Goal: Task Accomplishment & Management: Manage account settings

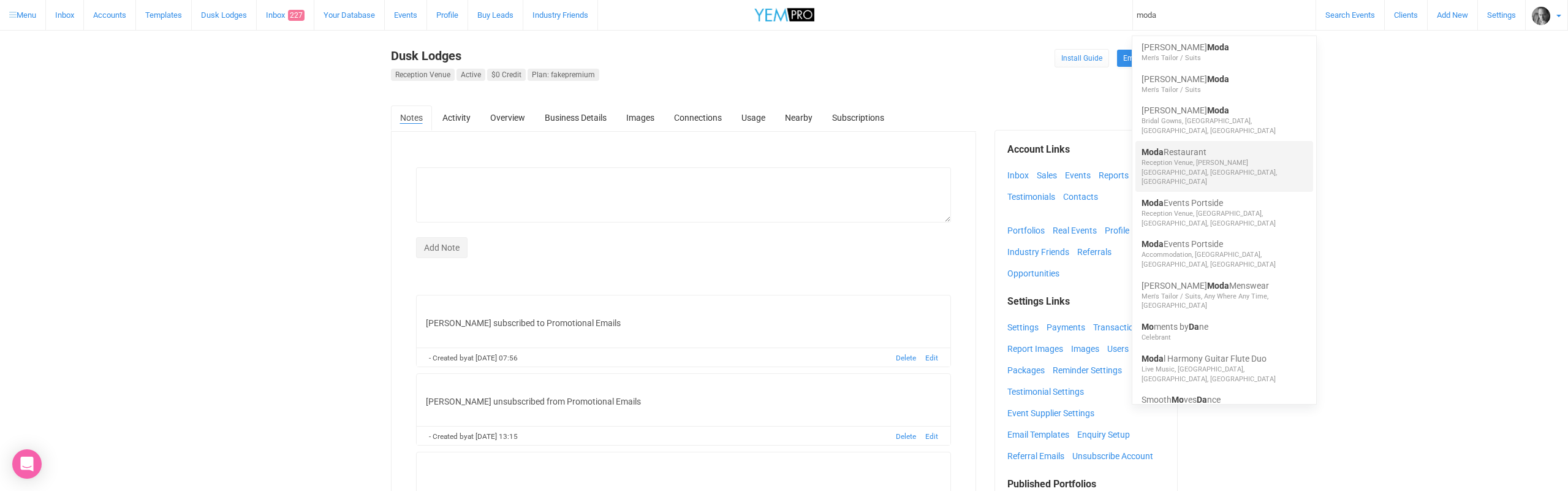
type input "moda"
click at [1178, 146] on link "Moda Restaurant" at bounding box center [1224, 152] width 165 height 13
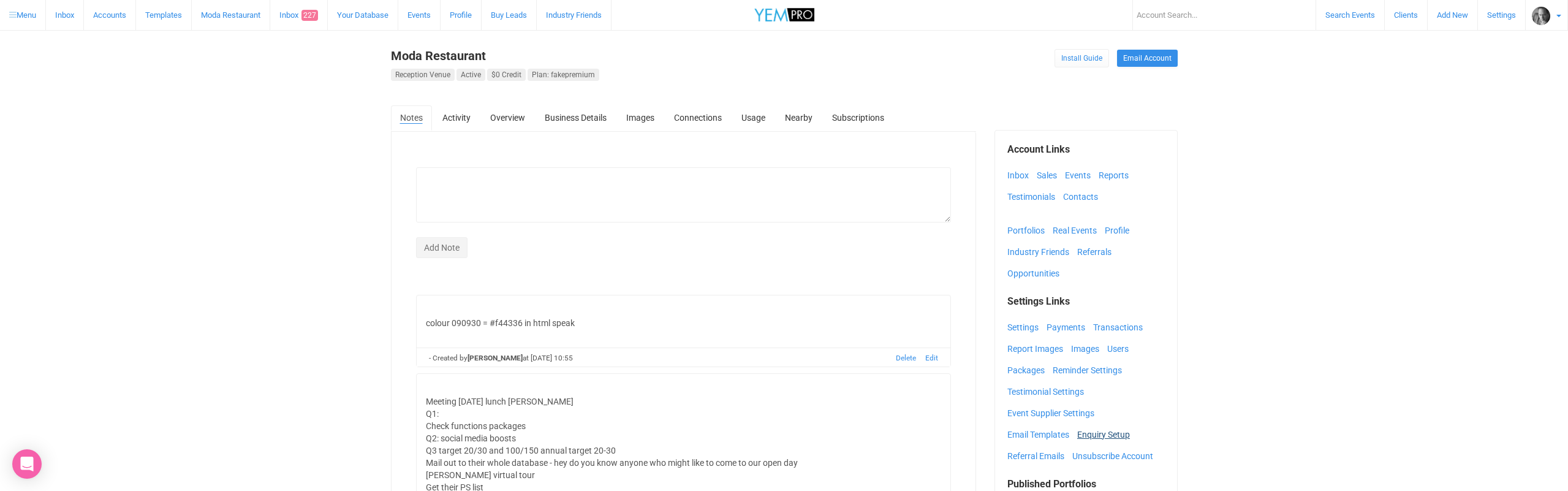
click at [1104, 434] on link "Enquiry Setup" at bounding box center [1107, 435] width 59 height 18
click at [580, 118] on link "Business Details" at bounding box center [575, 117] width 81 height 24
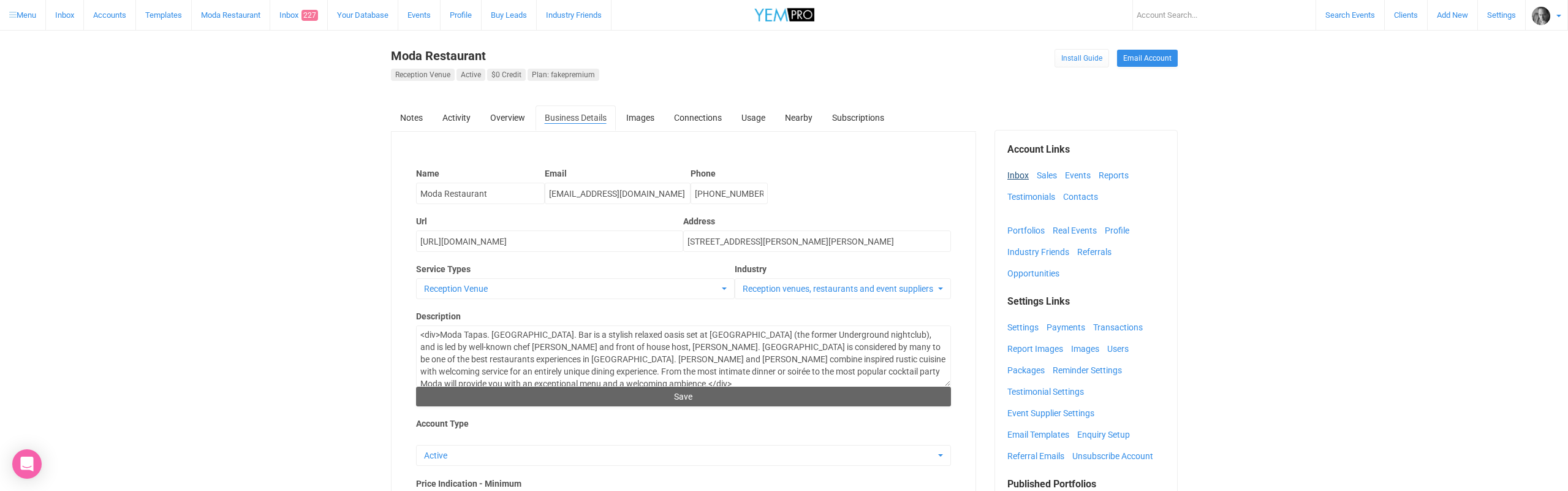
click at [1012, 175] on link "Inbox" at bounding box center [1021, 175] width 27 height 18
click at [1026, 370] on link "Packages" at bounding box center [1029, 369] width 44 height 18
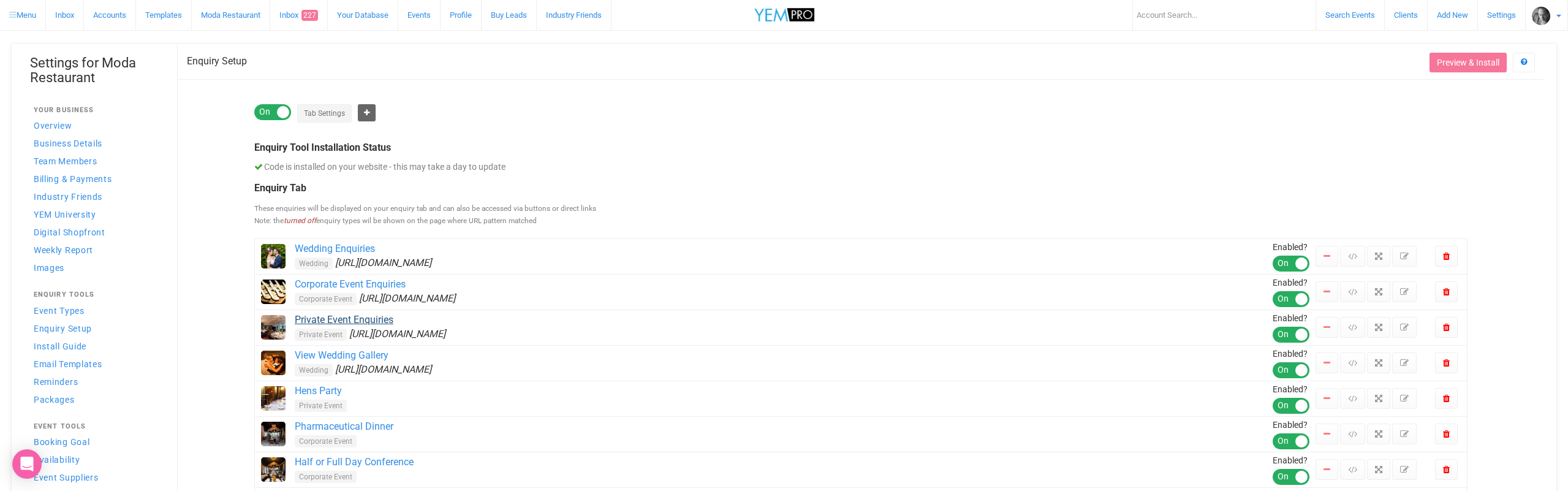
click at [350, 320] on link "Private Event Enquiries" at bounding box center [783, 320] width 977 height 15
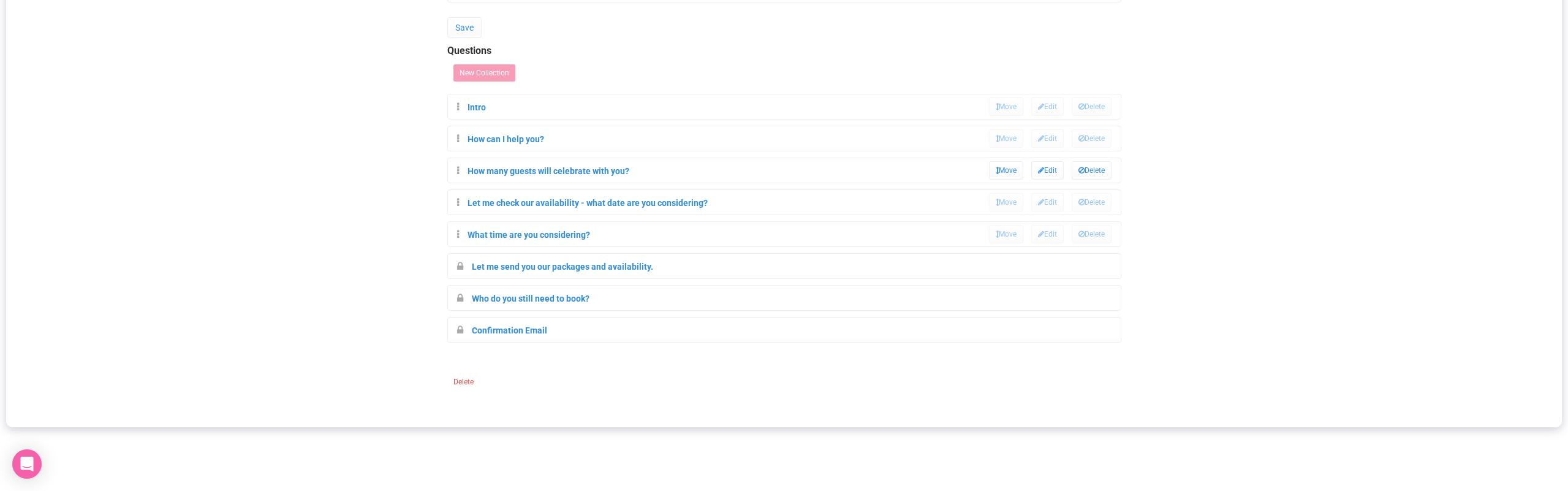
scroll to position [507, 0]
click at [517, 327] on link "Confirmation Email" at bounding box center [510, 328] width 76 height 10
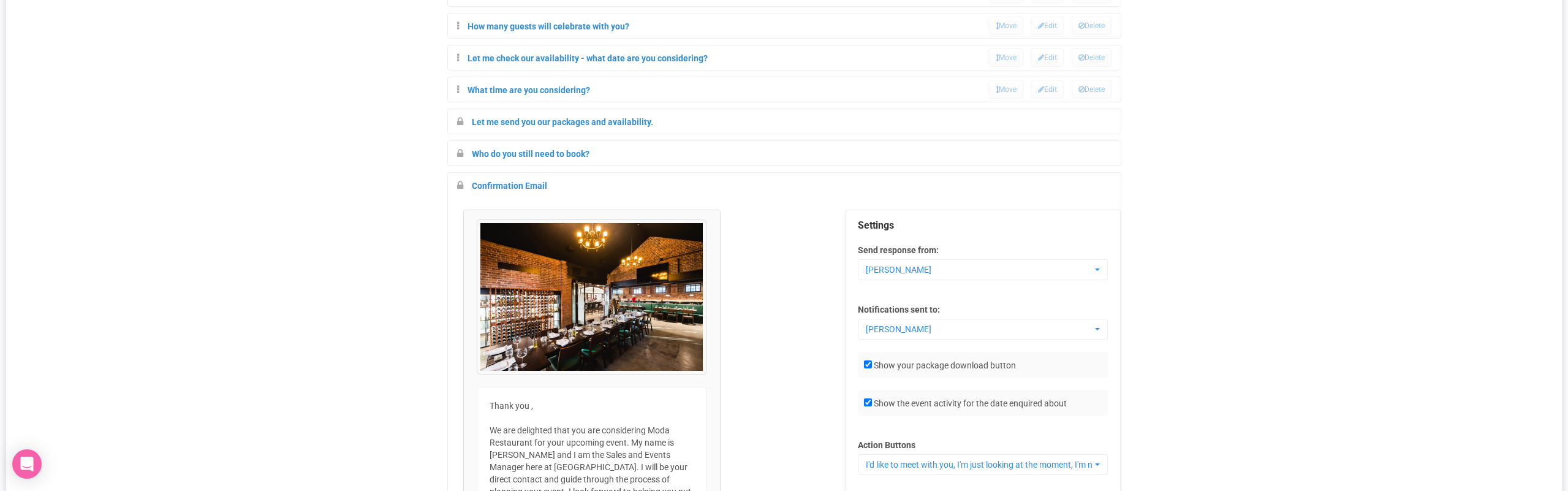
scroll to position [712, 0]
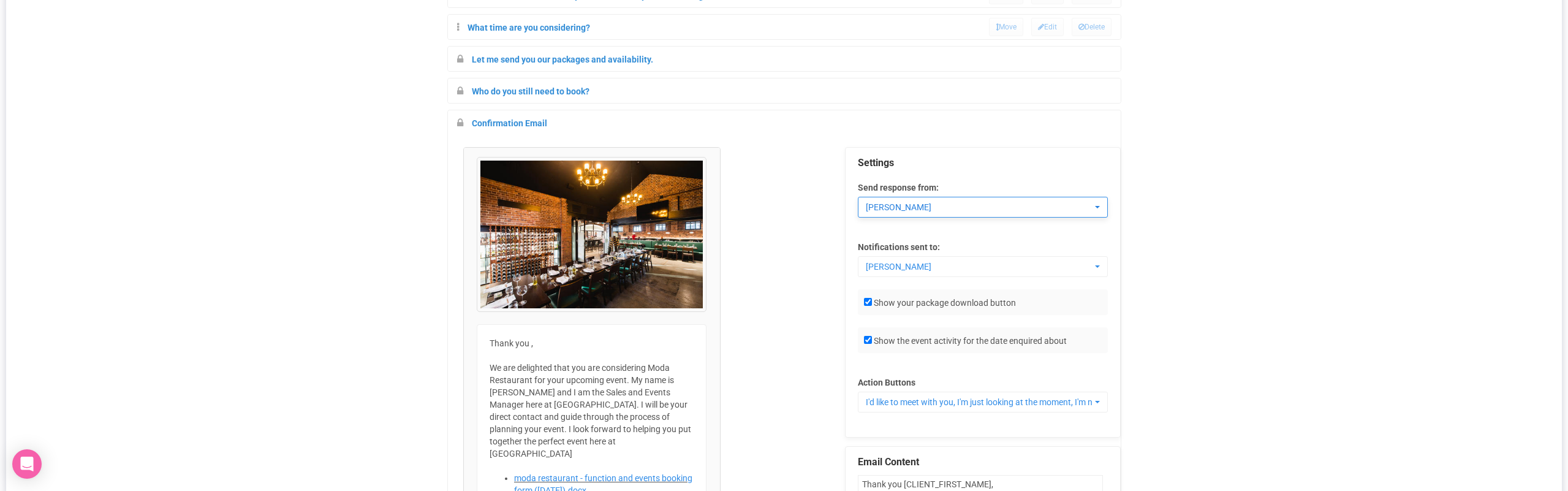
click at [901, 203] on span "[PERSON_NAME]" at bounding box center [978, 207] width 226 height 13
click at [901, 203] on span "Juliette Denigan" at bounding box center [978, 207] width 226 height 13
click at [900, 273] on button "Juliette Denigan" at bounding box center [982, 266] width 250 height 20
click at [900, 268] on span "Juliette Denigan" at bounding box center [978, 266] width 226 height 13
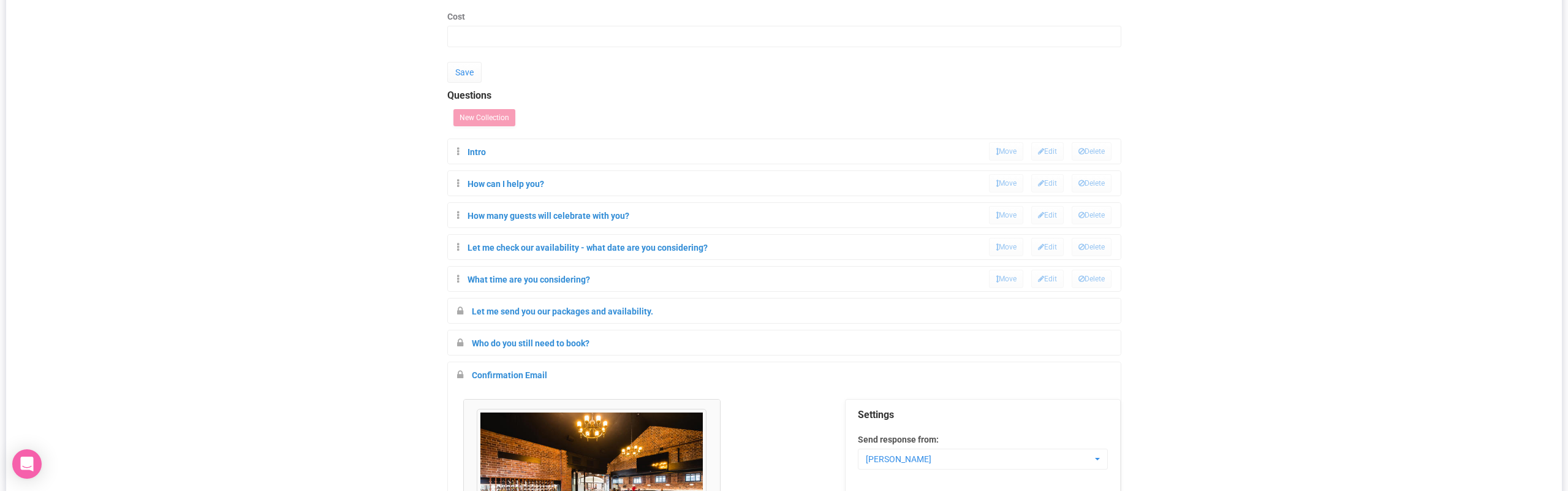
scroll to position [488, 0]
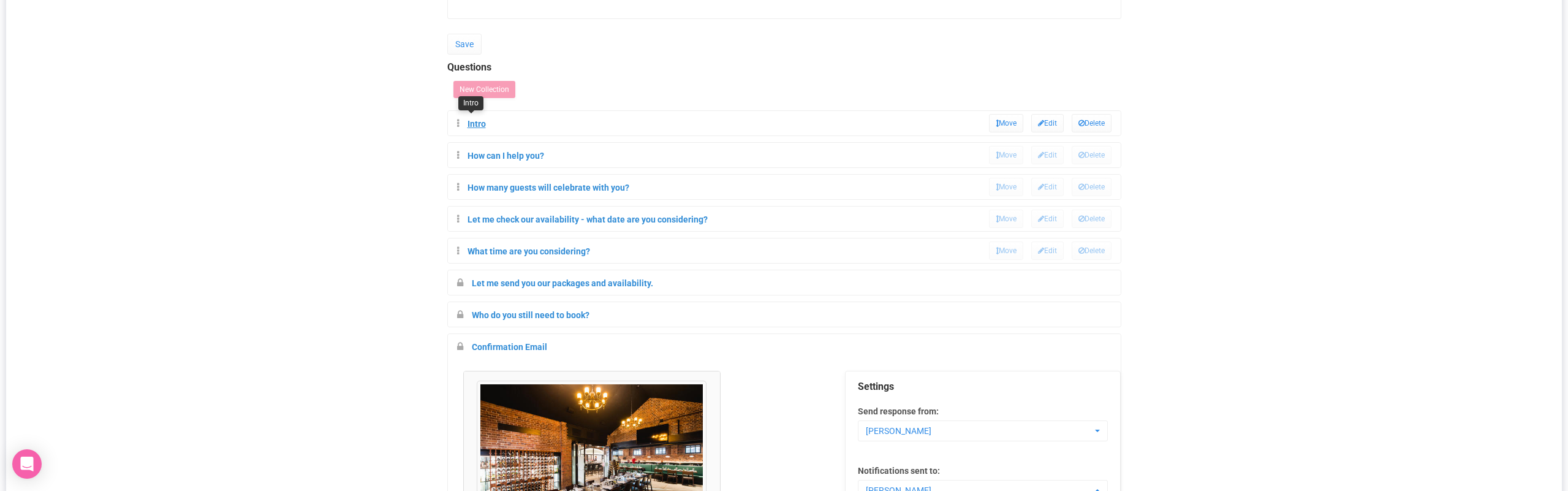
click at [482, 122] on link "Intro" at bounding box center [476, 123] width 18 height 10
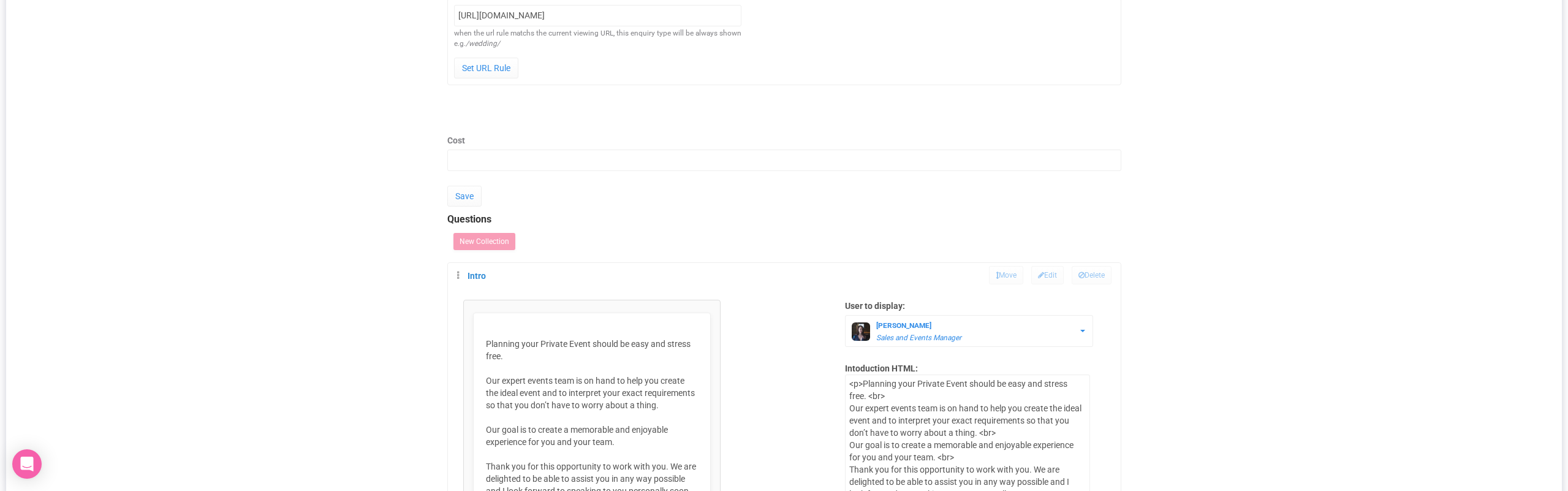
scroll to position [0, 0]
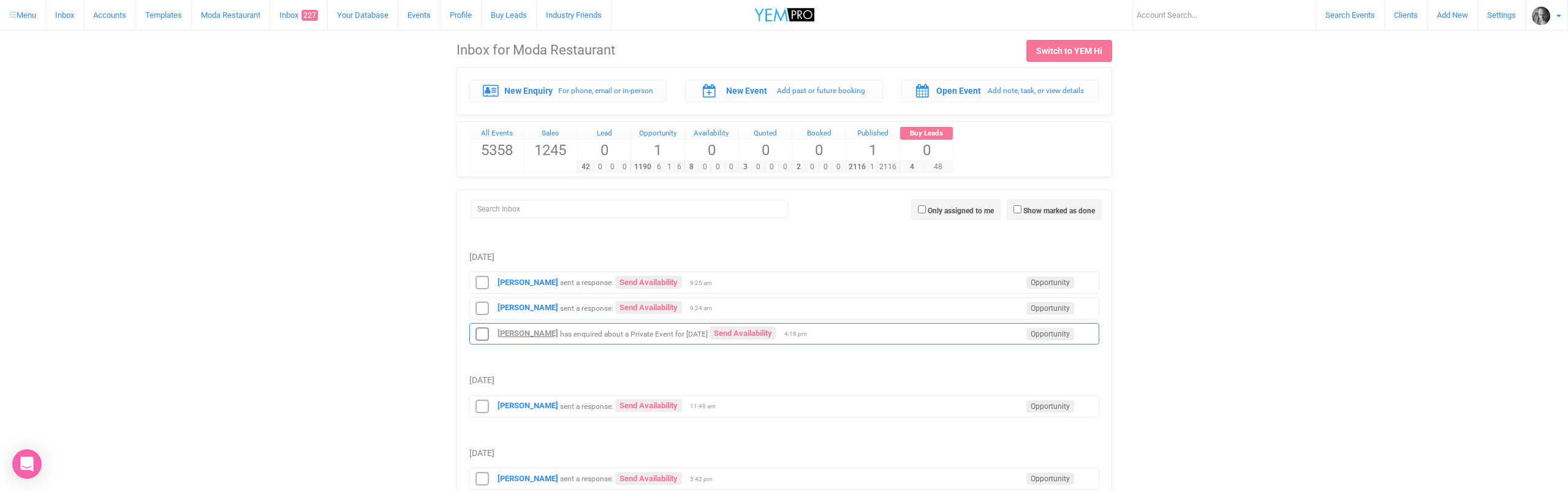
click at [529, 332] on strong "Syaz Russell" at bounding box center [528, 333] width 60 height 9
click at [531, 330] on strong "Syaz Russell" at bounding box center [528, 333] width 60 height 9
click at [537, 333] on strong "Syaz Russell" at bounding box center [528, 333] width 60 height 9
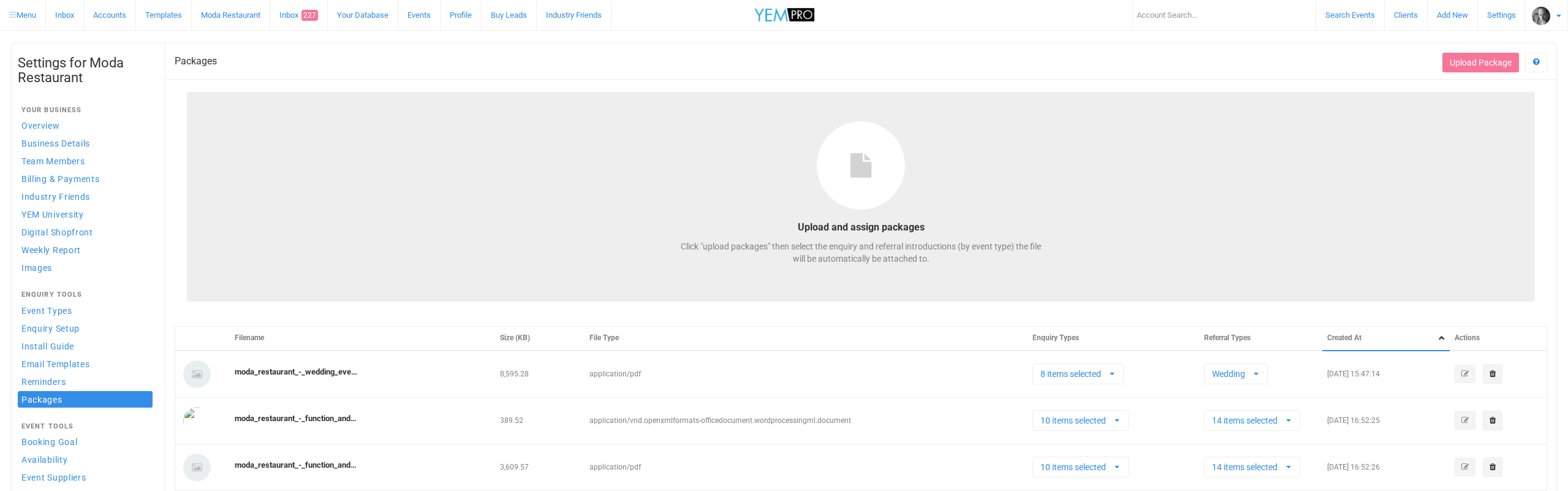
select select
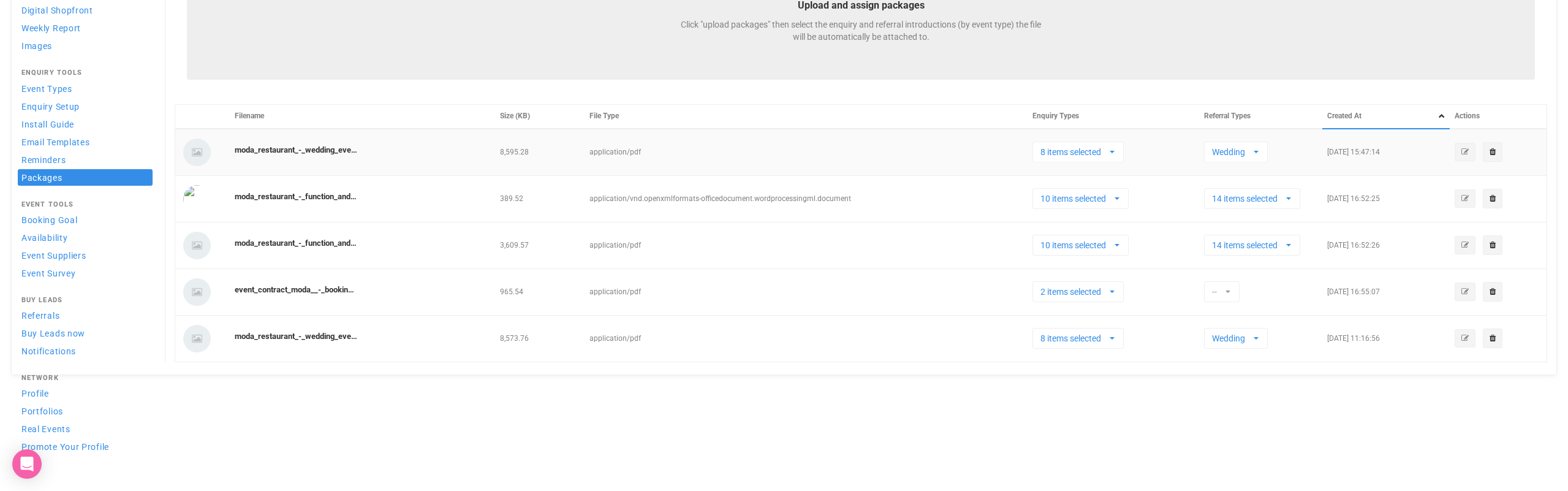
scroll to position [119, 0]
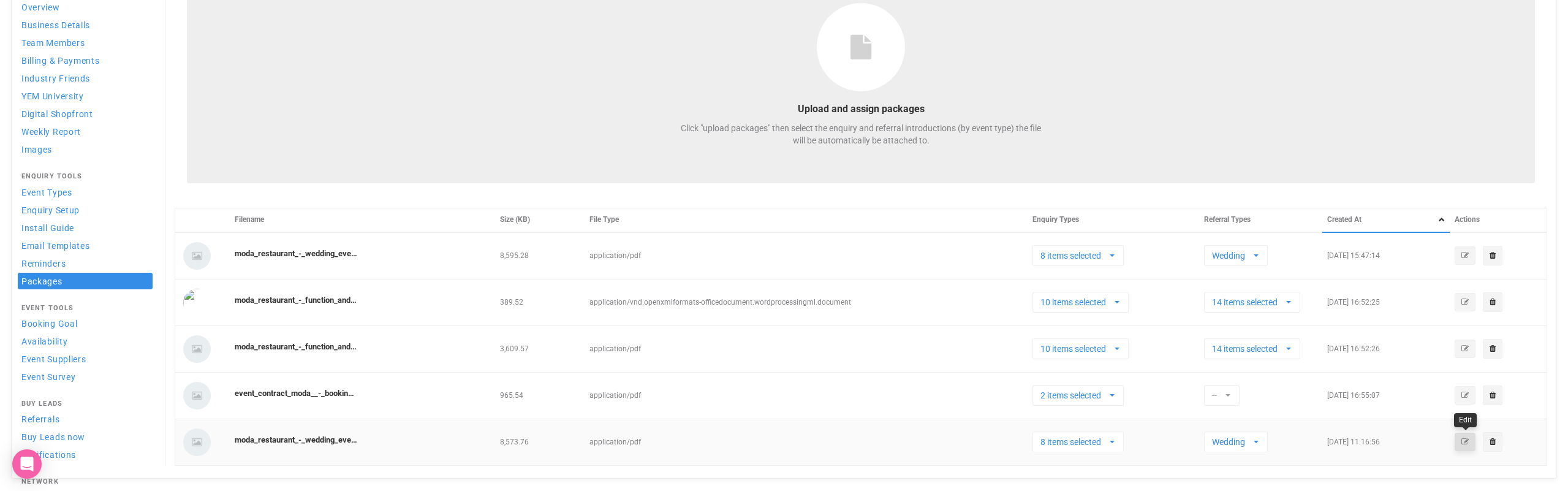
click at [1466, 440] on icon "button" at bounding box center [1465, 442] width 8 height 8
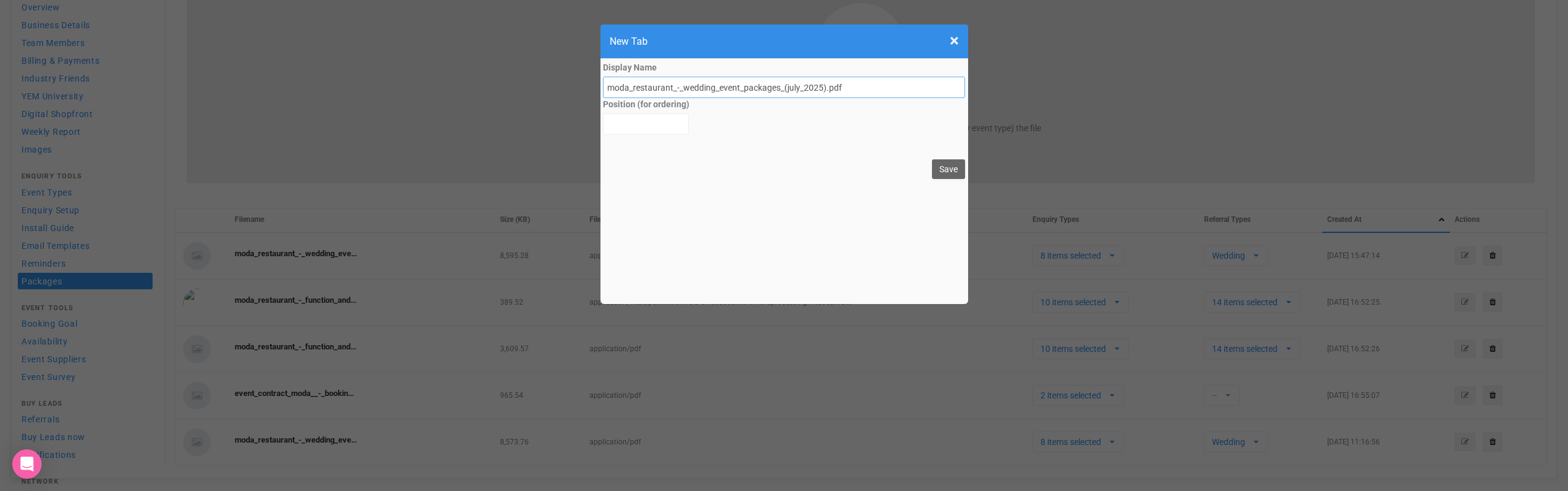
drag, startPoint x: 688, startPoint y: 87, endPoint x: 591, endPoint y: 79, distance: 97.3
click at [591, 79] on form "× Close New Tab Display Name moda_restaurant_-_wedding_event_packages_(july_202…" at bounding box center [784, 158] width 1568 height 280
click at [642, 88] on input "Wedding_event_packages_(july_2025).pdf" at bounding box center [783, 88] width 362 height 21
drag, startPoint x: 672, startPoint y: 86, endPoint x: 642, endPoint y: 87, distance: 30.0
click at [642, 87] on input "Wedding Event_packages_(july_2025).pdf" at bounding box center [783, 88] width 362 height 21
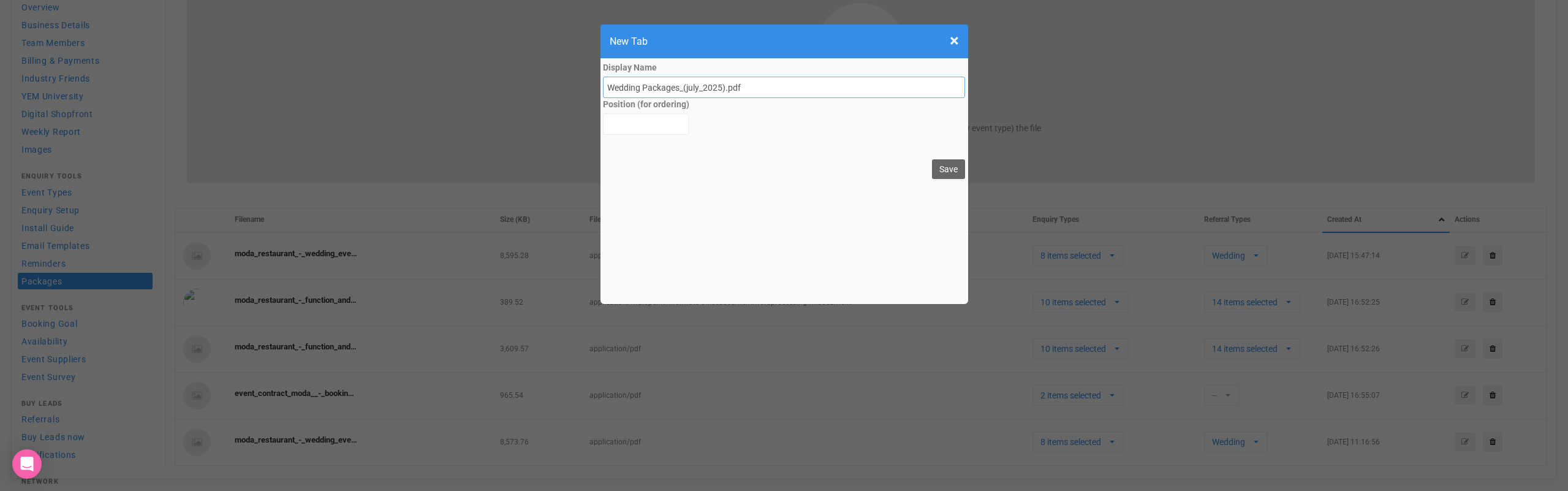
drag, startPoint x: 681, startPoint y: 89, endPoint x: 726, endPoint y: 87, distance: 45.0
click at [726, 87] on input "Wedding Packages_(july_2025).pdf" at bounding box center [783, 88] width 362 height 21
type input "Wedding Packages 2025.pdf"
click at [946, 170] on button "Save" at bounding box center [948, 169] width 33 height 19
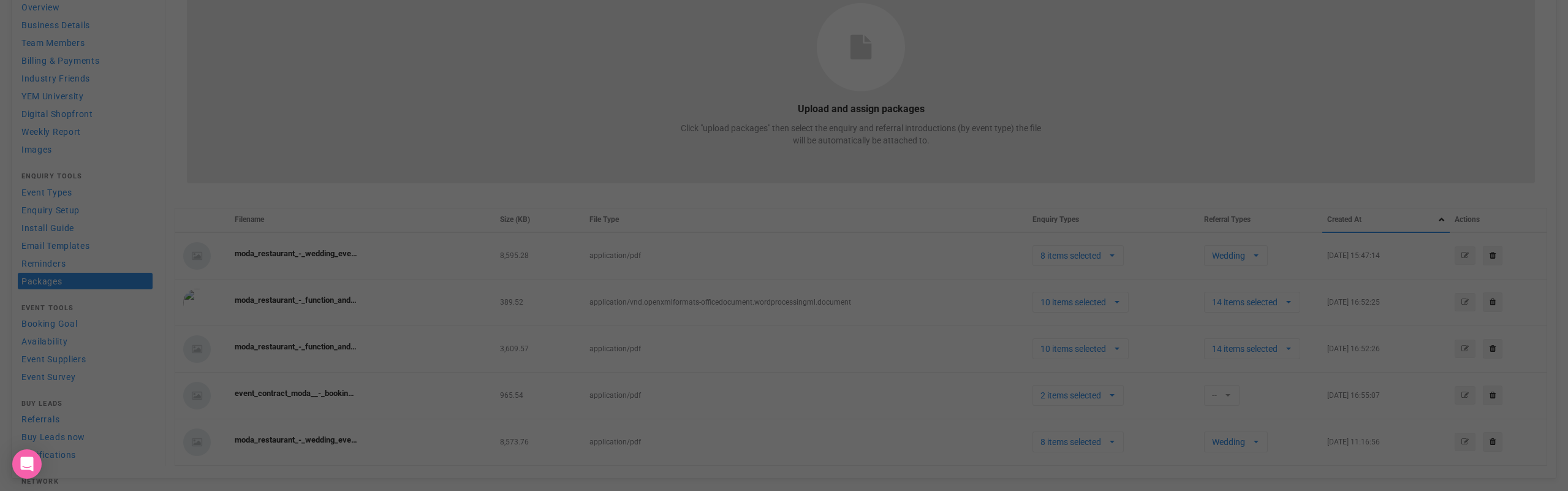
select select
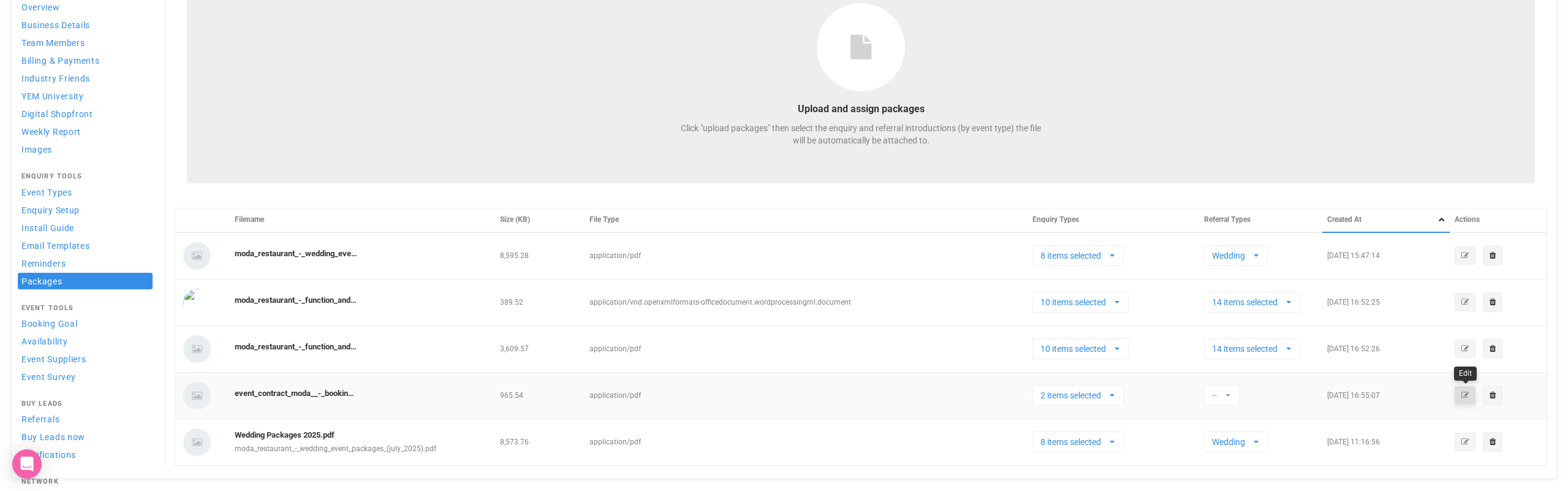
click at [1462, 394] on icon "button" at bounding box center [1465, 396] width 8 height 8
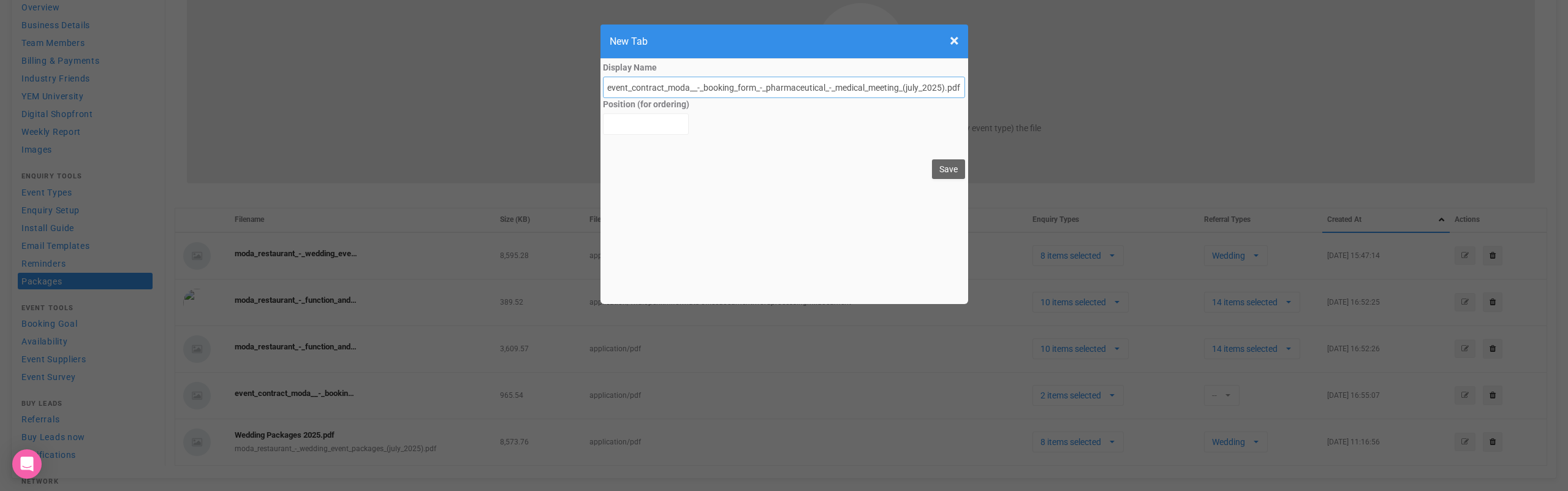
drag, startPoint x: 708, startPoint y: 88, endPoint x: 604, endPoint y: 84, distance: 104.1
click at [606, 84] on input "event_contract_moda__-_booking_form_-_pharmaceutical_-_medical_meeting_(july_20…" at bounding box center [783, 88] width 362 height 21
drag, startPoint x: 639, startPoint y: 88, endPoint x: 646, endPoint y: 99, distance: 13.0
click at [640, 89] on input "Booking_form_-_pharmaceutical_-_medical_meeting_(july_2025).pdf" at bounding box center [783, 88] width 362 height 21
click at [661, 88] on input "Booking Form_-_pharmaceutical_-_medical_meeting_(july_2025).pdf" at bounding box center [783, 88] width 362 height 21
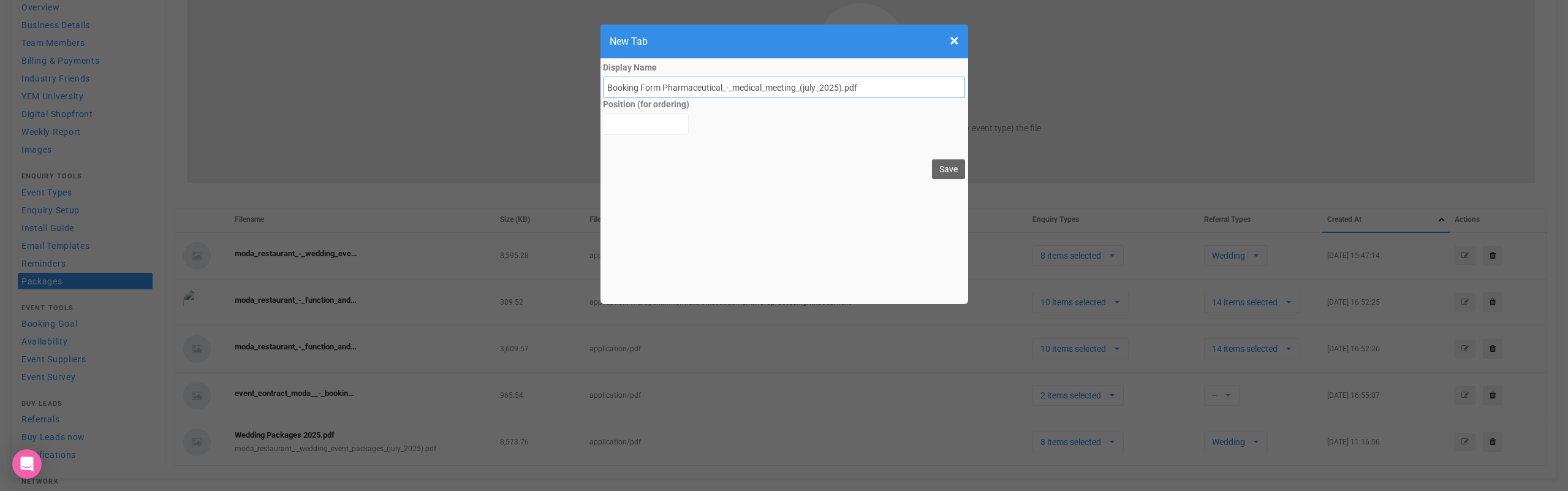
click at [721, 88] on input "Booking Form Pharmaceutical_-_medical_meeting_(july_2025).pdf" at bounding box center [783, 88] width 362 height 21
click at [757, 88] on input "Booking Form Pharmaceutical -Medical_meeting_(july_2025).pdf" at bounding box center [783, 88] width 362 height 21
drag, startPoint x: 791, startPoint y: 88, endPoint x: 835, endPoint y: 88, distance: 44.0
click at [835, 88] on input "Booking Form Pharmaceutical -Medical Meeting_(july_2025).pdf" at bounding box center [783, 88] width 362 height 21
type input "Booking Form Pharmaceutical -Medical Meeting 2025.pdf"
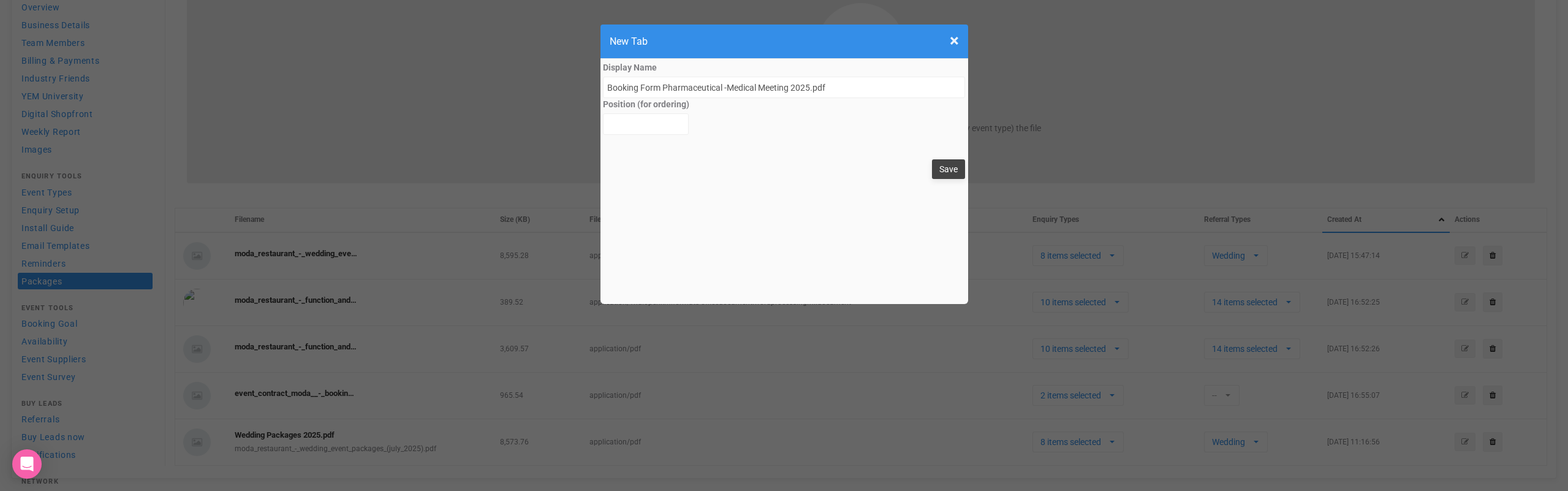
click at [947, 167] on button "Save" at bounding box center [948, 169] width 33 height 19
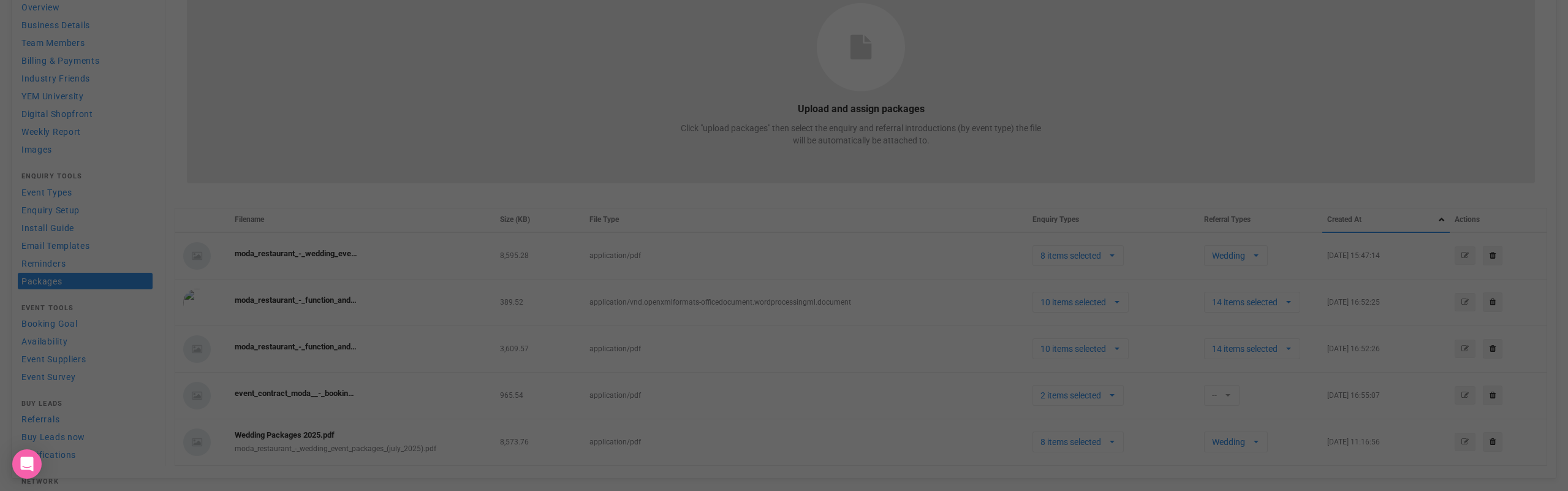
select select
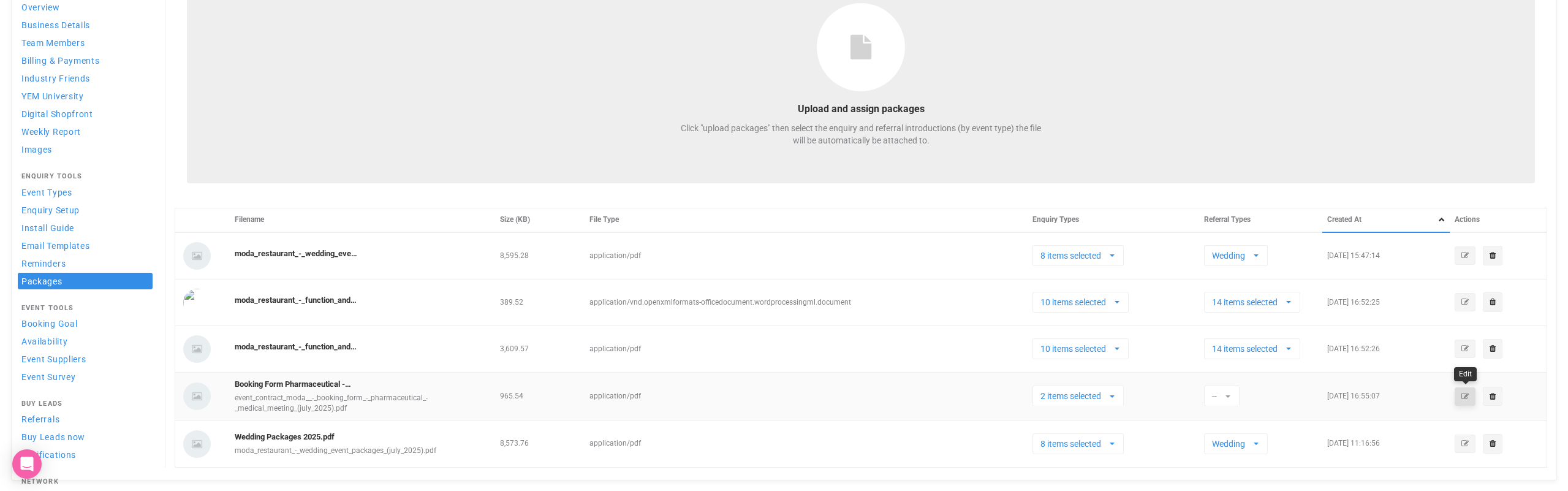
click at [1463, 394] on icon "button" at bounding box center [1465, 397] width 8 height 8
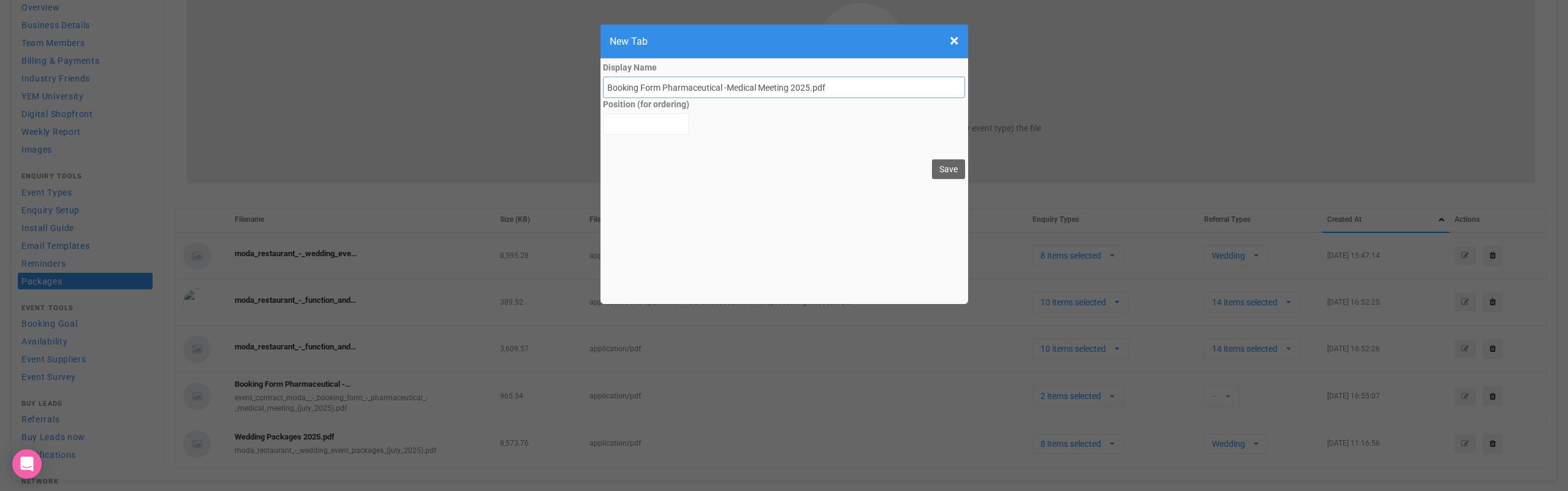
drag, startPoint x: 664, startPoint y: 85, endPoint x: 603, endPoint y: 83, distance: 61.0
click at [603, 83] on input "Booking Form Pharmaceutical -Medical Meeting 2025.pdf" at bounding box center [783, 88] width 362 height 21
type input "Pharmaceutical -Medical Meeting 2025.pdf"
click at [949, 171] on button "Save" at bounding box center [948, 169] width 33 height 19
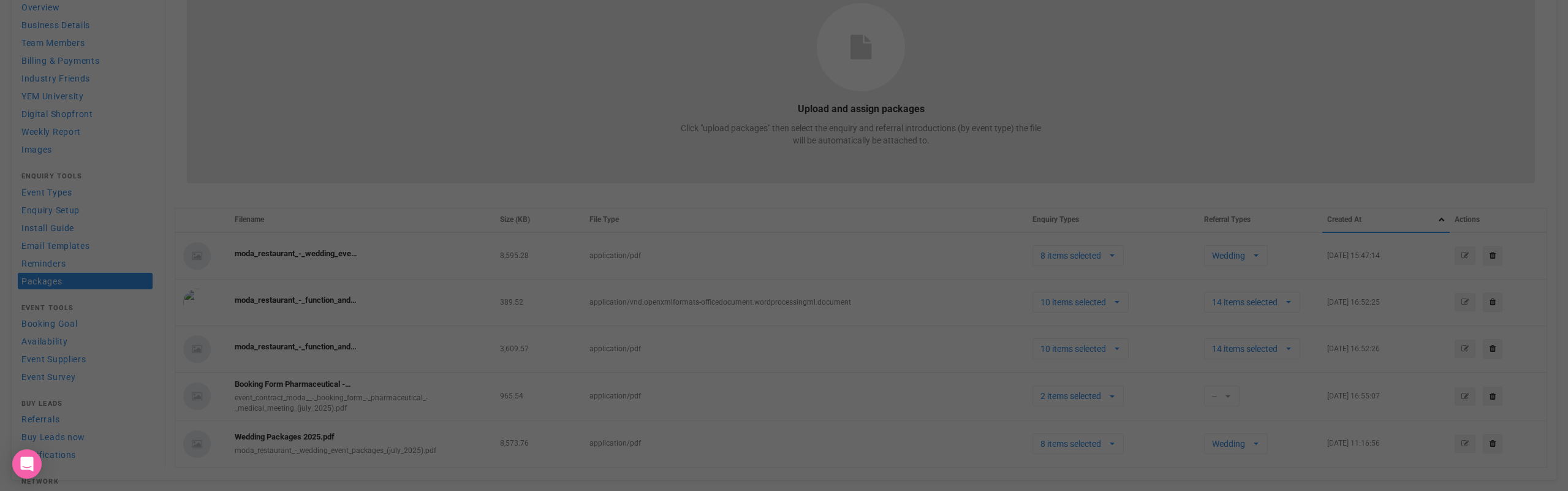
select select
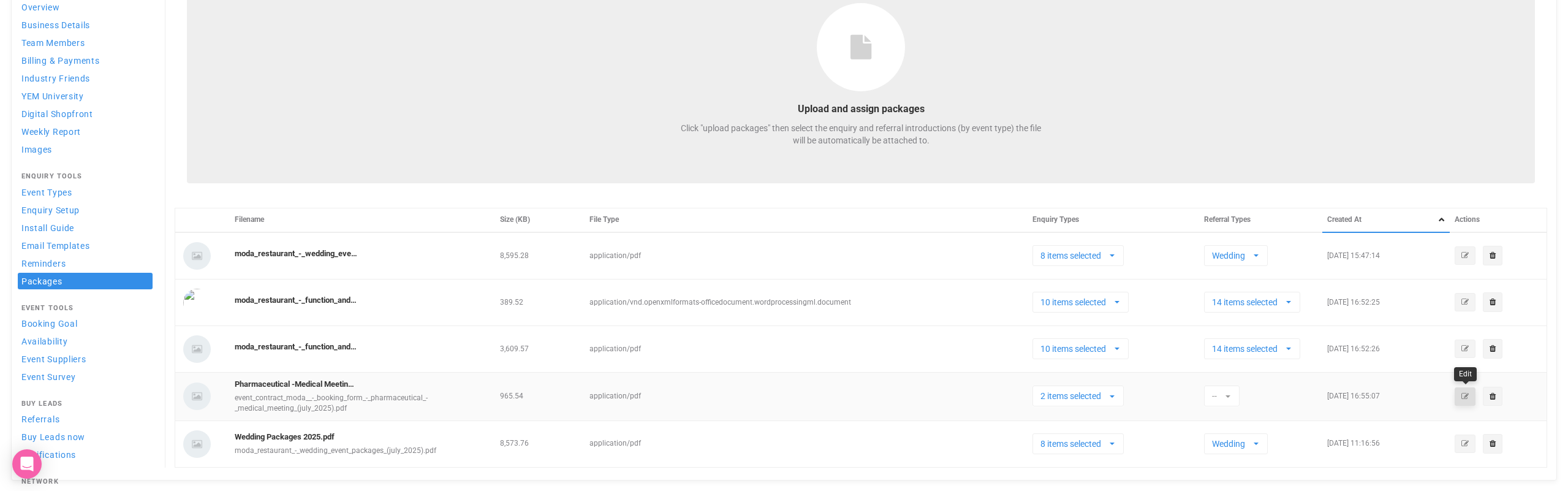
click at [1463, 395] on icon "button" at bounding box center [1465, 397] width 8 height 8
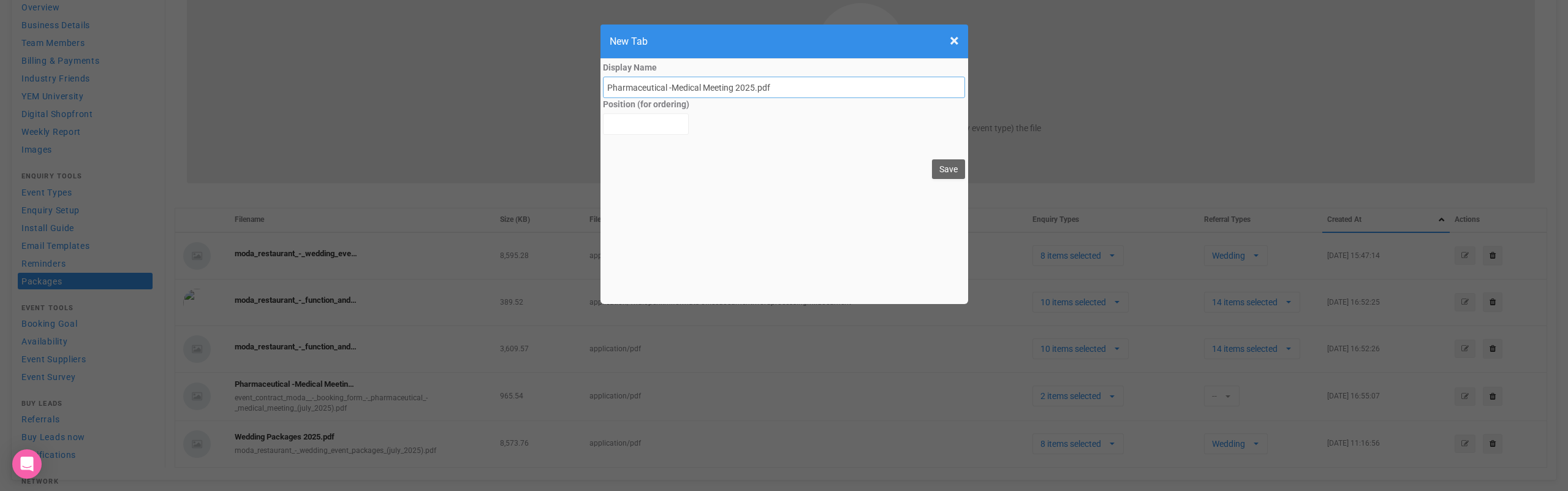
drag, startPoint x: 734, startPoint y: 88, endPoint x: 705, endPoint y: 89, distance: 29.0
click at [705, 89] on input "Pharmaceutical -Medical Meeting 2025.pdf" at bounding box center [783, 88] width 362 height 21
type input "Pharmaceutical -Medical 2025.pdf"
click at [952, 165] on button "Save" at bounding box center [948, 169] width 33 height 19
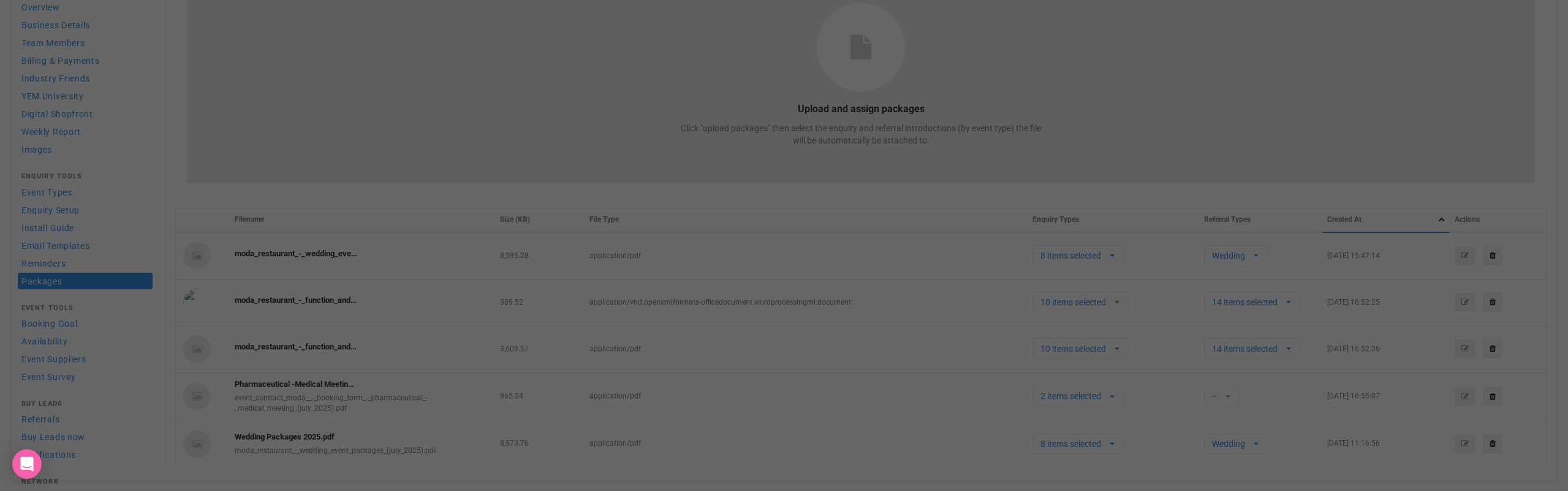
select select
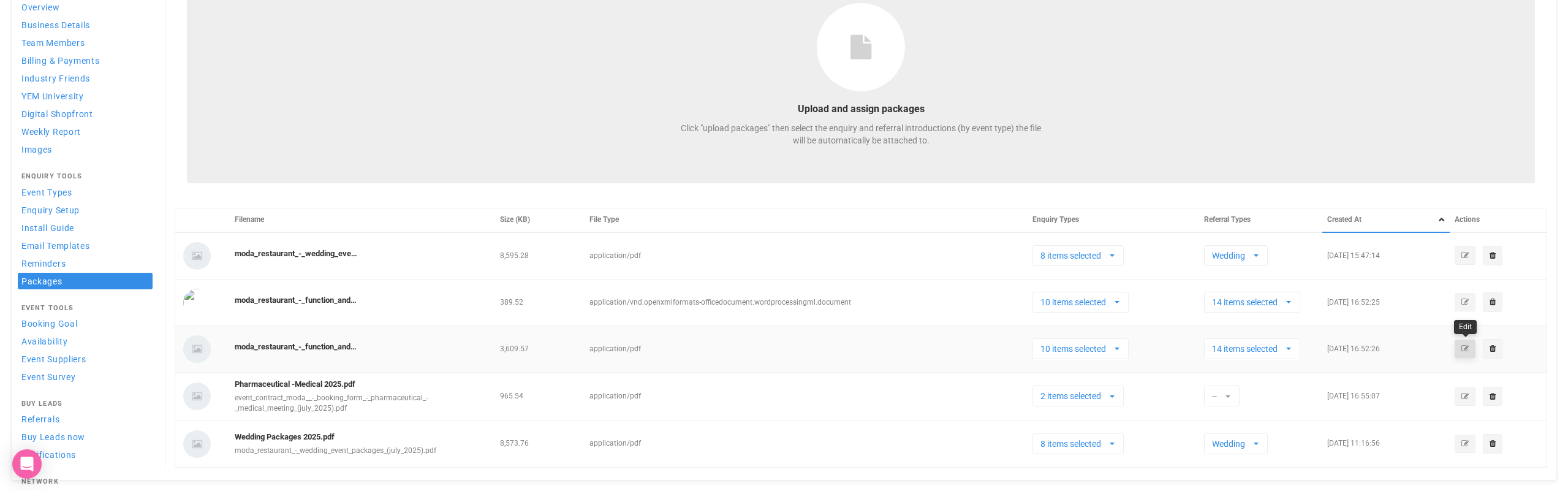
click at [1465, 349] on icon "button" at bounding box center [1465, 349] width 8 height 8
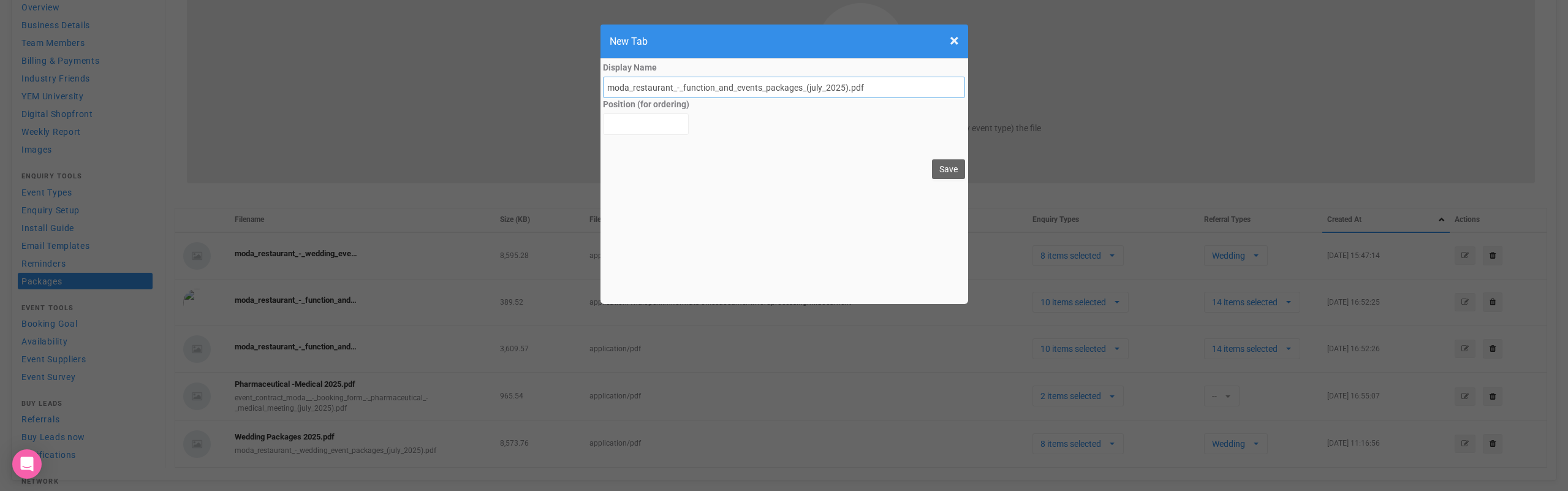
drag, startPoint x: 685, startPoint y: 87, endPoint x: 604, endPoint y: 88, distance: 81.0
click at [604, 88] on input "moda_restaurant_-_function_and_events_packages_(july_2025).pdf" at bounding box center [783, 88] width 362 height 21
drag, startPoint x: 641, startPoint y: 88, endPoint x: 696, endPoint y: 88, distance: 55.0
click at [696, 88] on input "Function_and_events_packages_(july_2025).pdf" at bounding box center [783, 88] width 362 height 21
click at [679, 88] on input "Function Packages_(july_2025).pdf" at bounding box center [783, 88] width 362 height 21
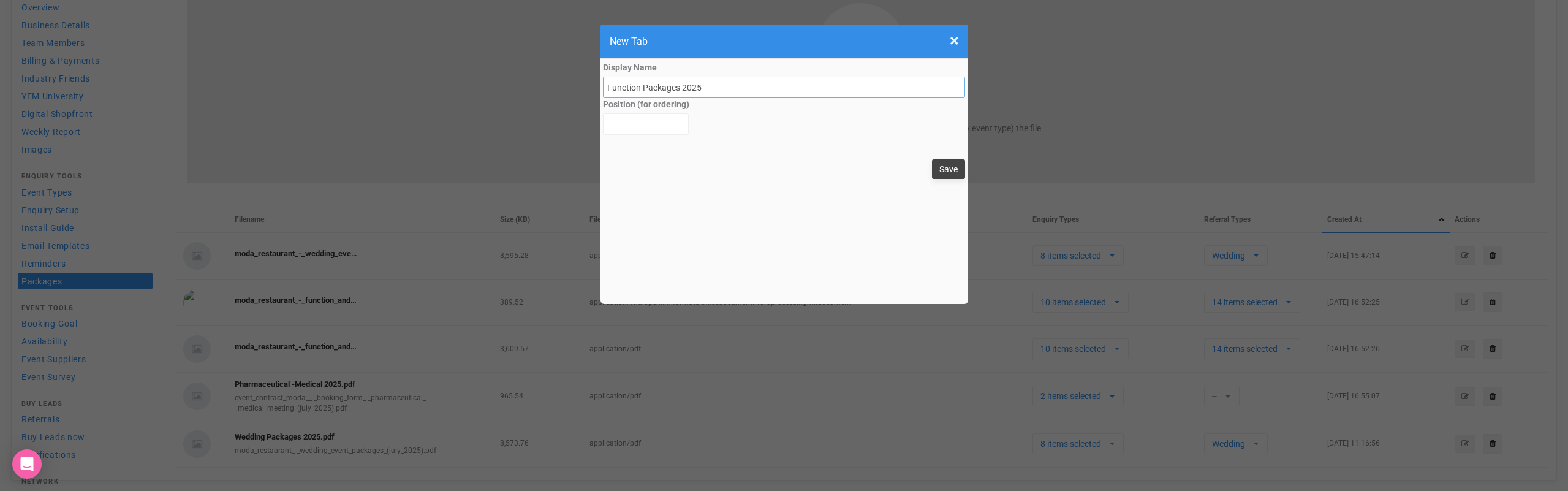
type input "Function Packages 2025"
click at [951, 169] on button "Save" at bounding box center [948, 169] width 33 height 19
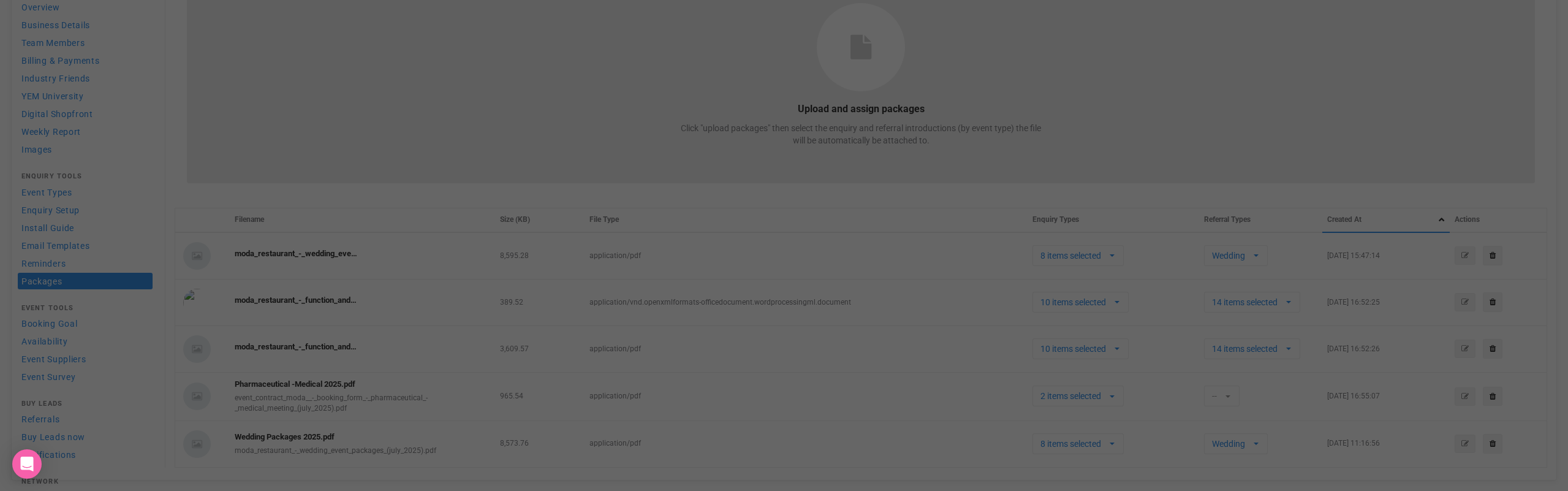
select select
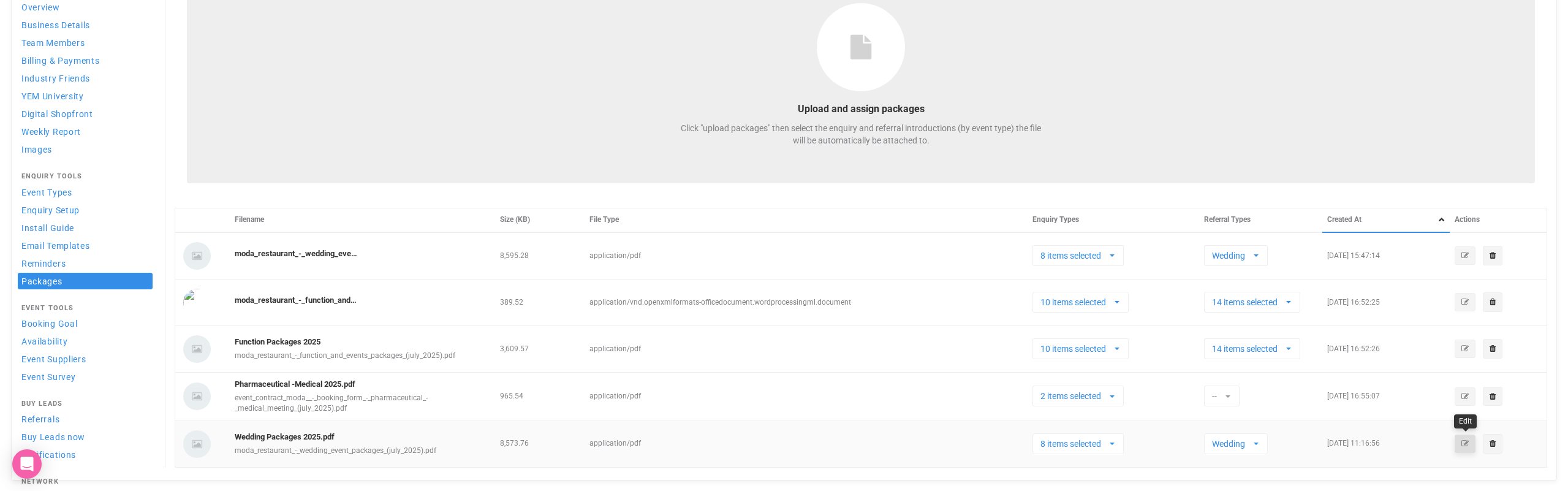
click at [1466, 445] on icon "button" at bounding box center [1465, 444] width 8 height 8
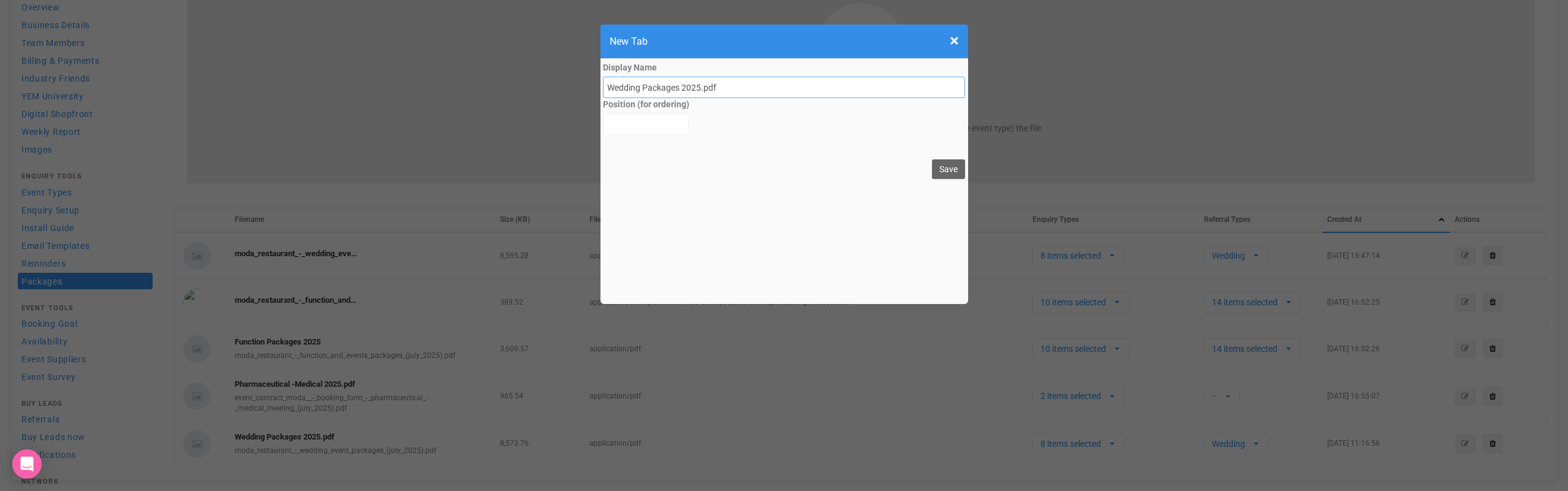
drag, startPoint x: 718, startPoint y: 88, endPoint x: 700, endPoint y: 88, distance: 18.0
click at [700, 88] on input "Wedding Packages 2025.pdf" at bounding box center [783, 88] width 362 height 21
type input "Wedding Packages 2025"
click at [943, 169] on button "Save" at bounding box center [948, 169] width 33 height 19
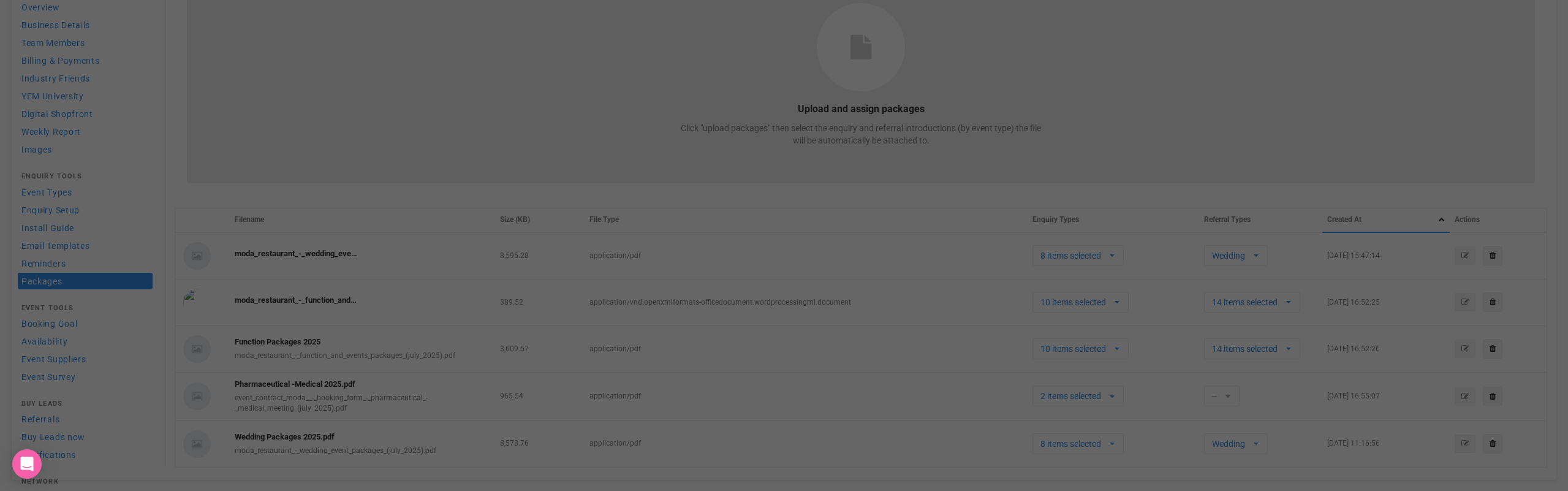
select select
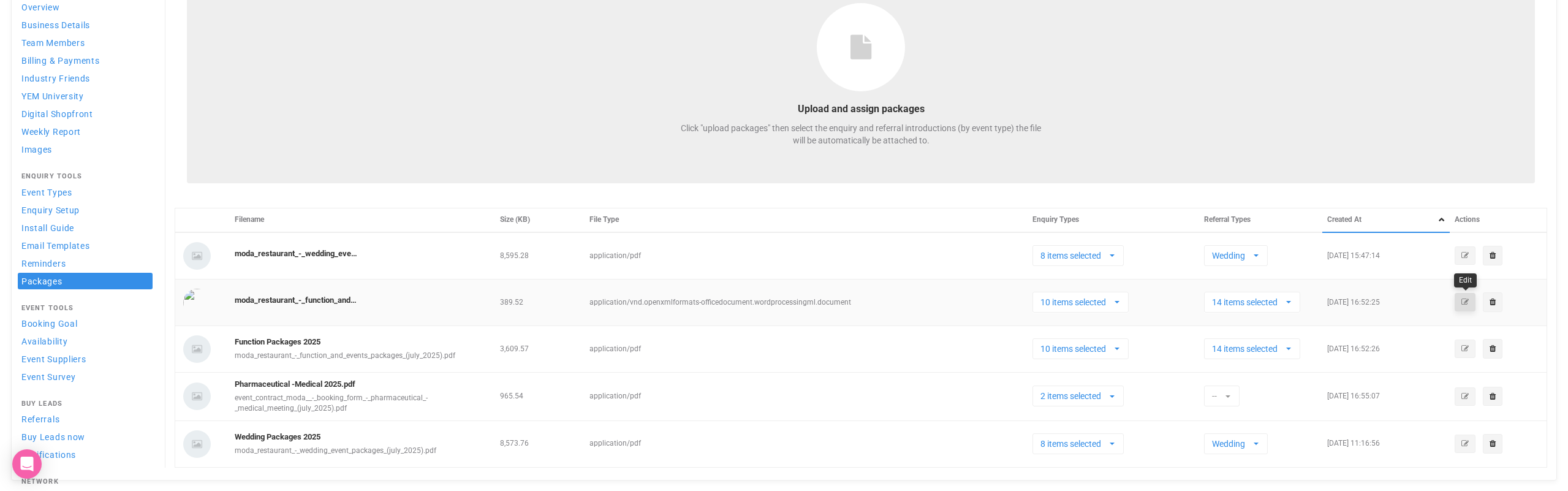
click at [1464, 300] on icon "button" at bounding box center [1465, 302] width 8 height 8
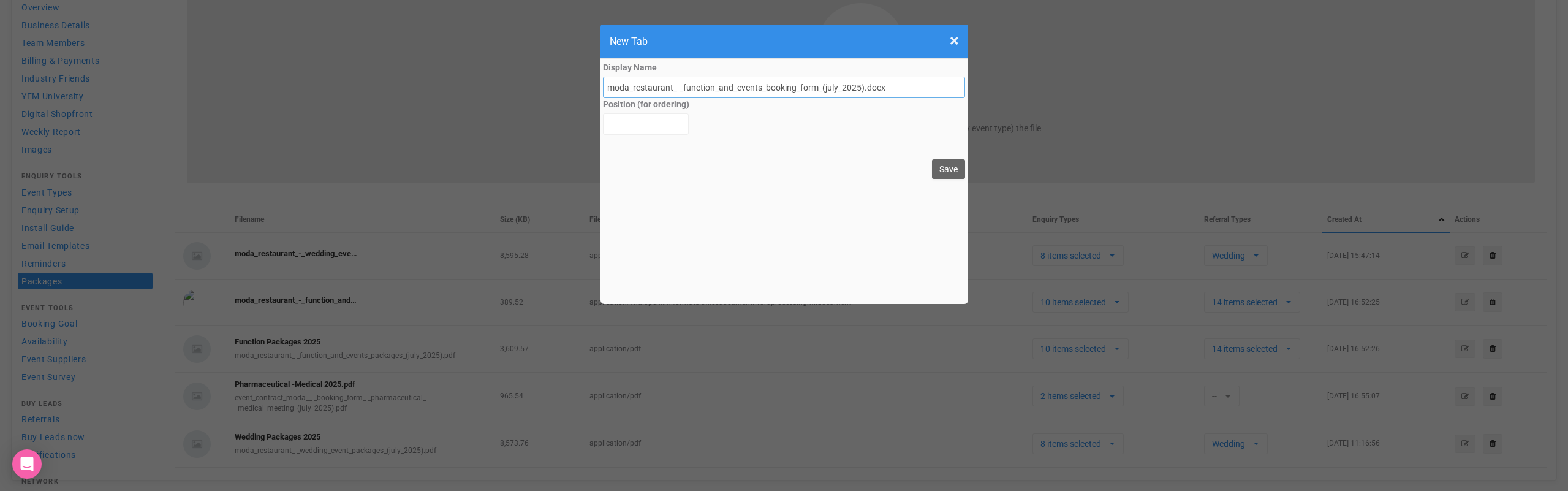
drag, startPoint x: 685, startPoint y: 87, endPoint x: 585, endPoint y: 84, distance: 100.0
click at [585, 84] on form "× Close New Tab Display Name moda_restaurant_-_function_and_events_booking_form…" at bounding box center [784, 158] width 1568 height 280
click at [641, 89] on input "Function_and_events_booking_form_(july_2025).docx" at bounding box center [783, 88] width 362 height 21
drag, startPoint x: 643, startPoint y: 89, endPoint x: 694, endPoint y: 88, distance: 51.0
click at [694, 88] on input "Function and_events_booking_form_(july_2025).docx" at bounding box center [783, 88] width 362 height 21
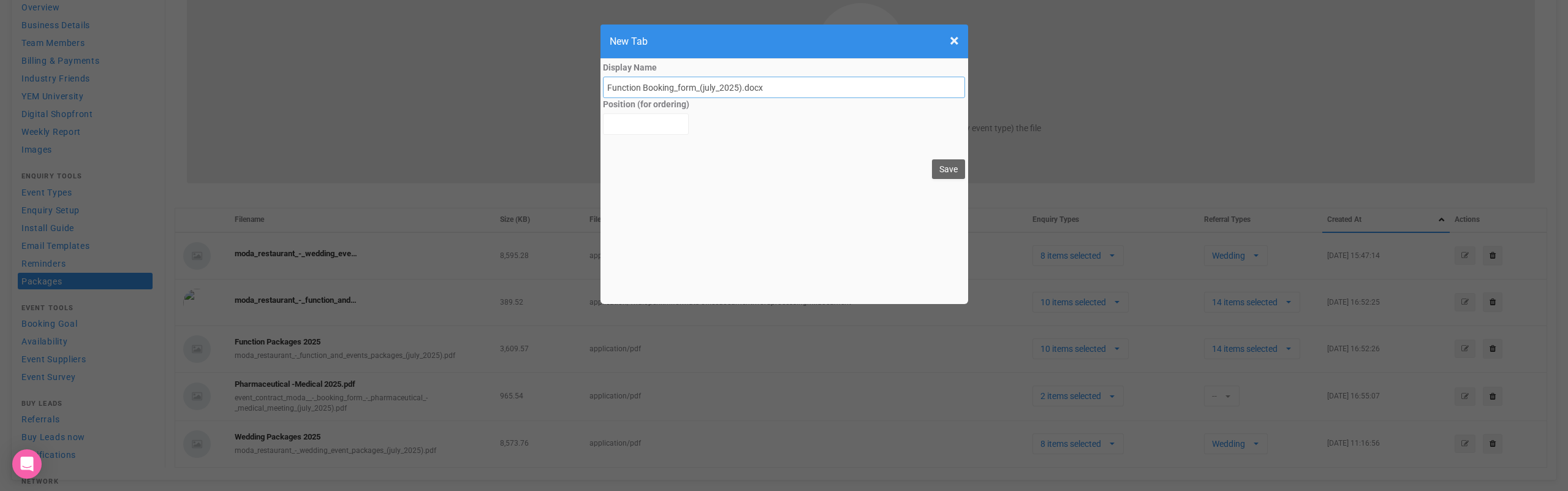
drag, startPoint x: 672, startPoint y: 88, endPoint x: 680, endPoint y: 88, distance: 8.0
click at [680, 88] on input "Function Booking_form_(july_2025).docx" at bounding box center [783, 88] width 362 height 21
click at [698, 89] on input "Function Booking Form_(july_2025).docx" at bounding box center [783, 88] width 362 height 21
type input "Function Booking Form 2025"
click at [946, 165] on button "Save" at bounding box center [948, 169] width 33 height 19
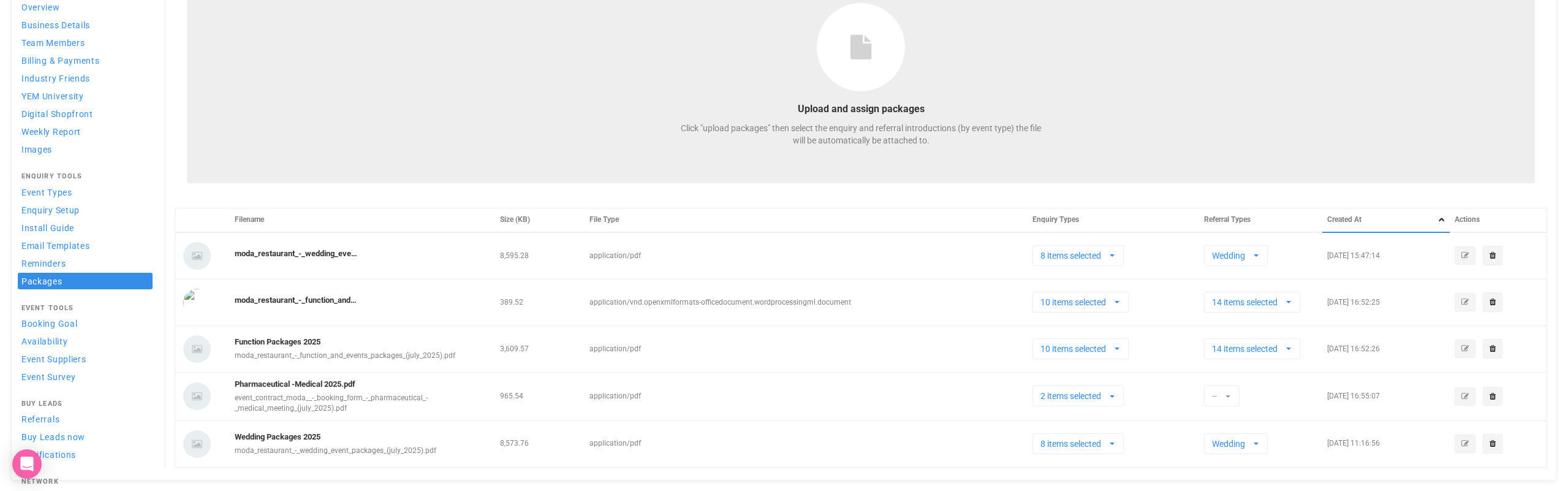
select select
click at [1462, 256] on icon "button" at bounding box center [1465, 256] width 8 height 8
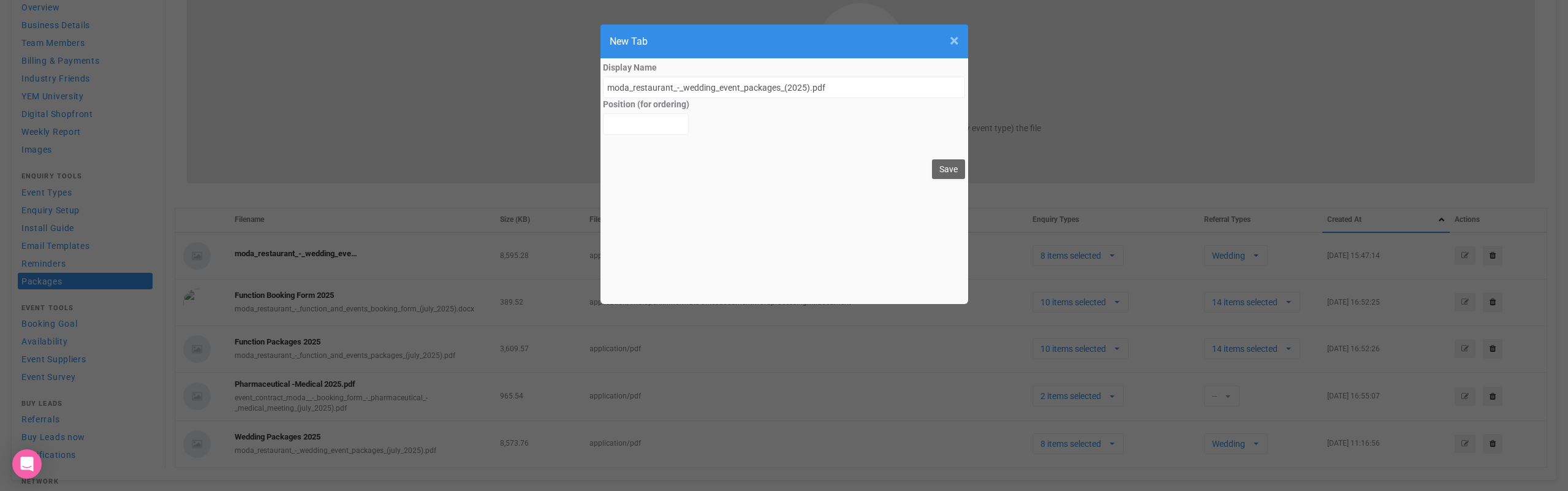
click at [951, 42] on span "×" at bounding box center [953, 41] width 9 height 20
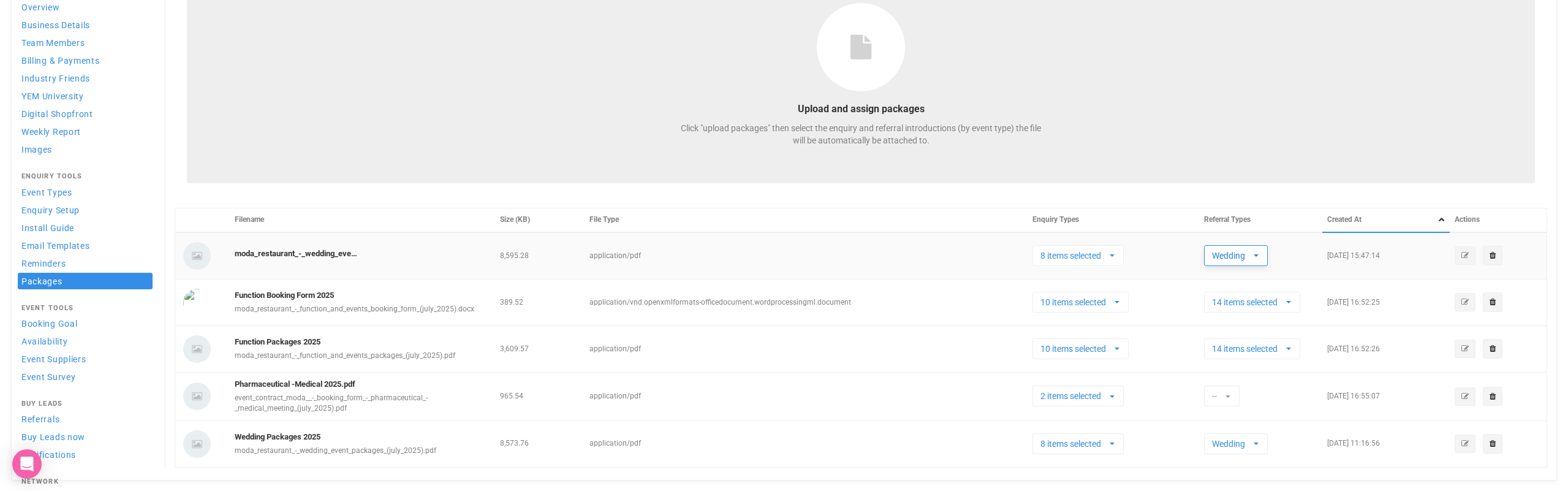
click at [1263, 255] on button "Wedding" at bounding box center [1236, 255] width 64 height 20
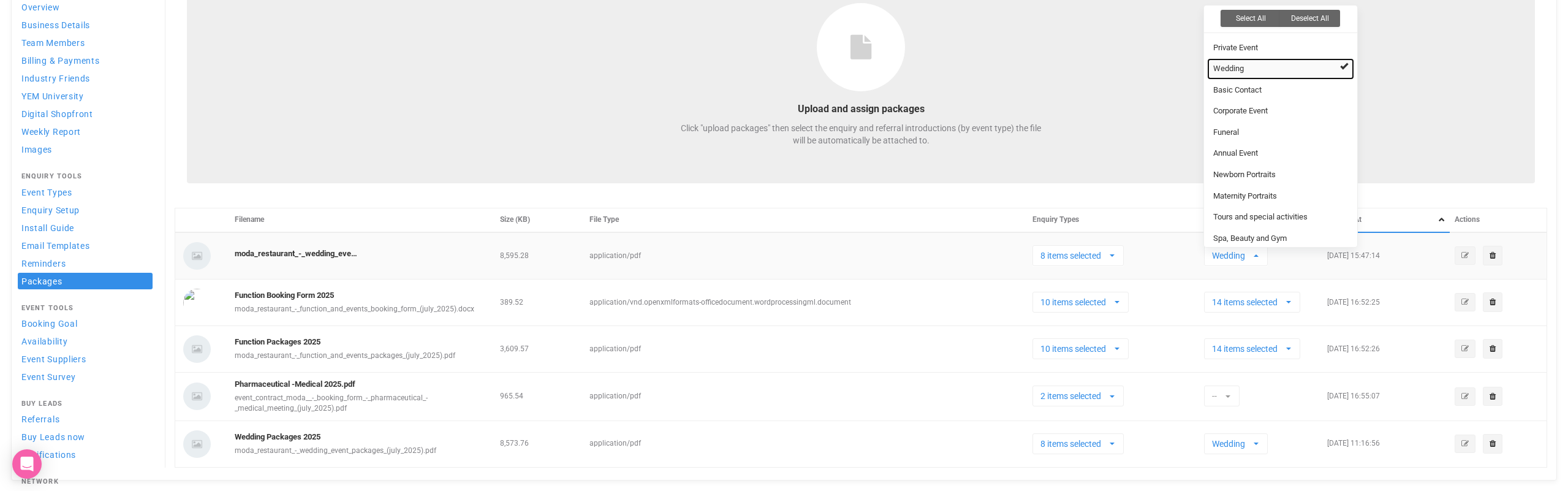
click at [1240, 63] on span "Wedding" at bounding box center [1229, 69] width 31 height 12
select select
click at [1113, 257] on span "button" at bounding box center [1111, 256] width 5 height 10
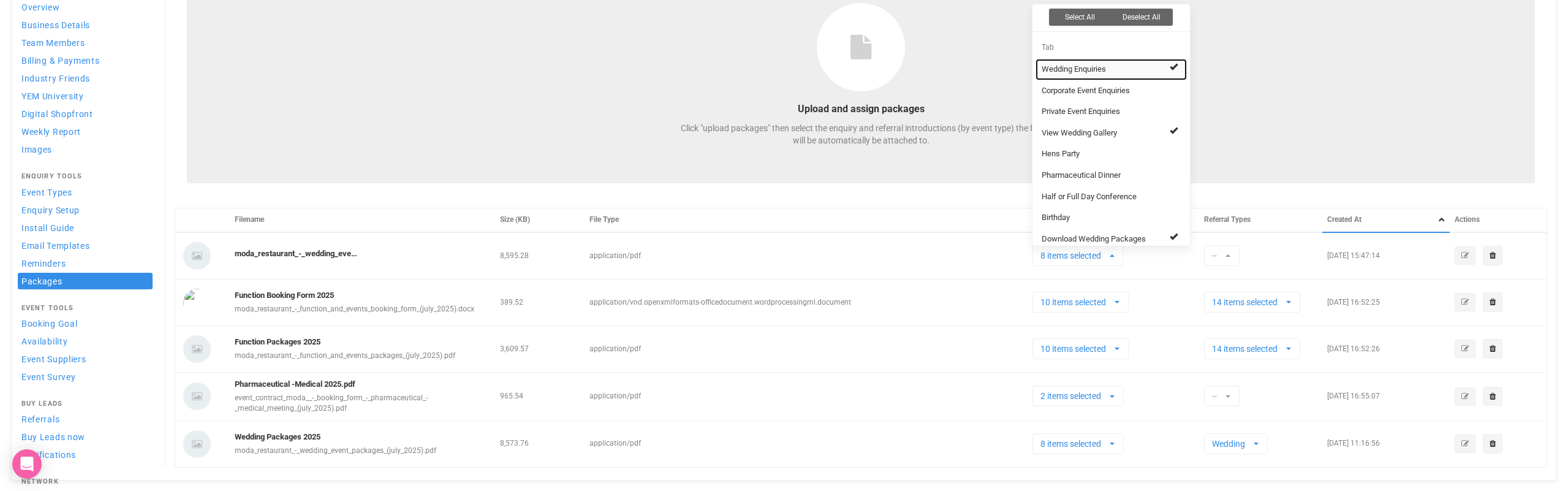
click at [1142, 62] on link "Wedding Enquiries" at bounding box center [1111, 70] width 152 height 21
click at [1153, 132] on link "View Wedding Gallery" at bounding box center [1111, 133] width 152 height 21
click at [1122, 236] on span "Download Wedding Packages" at bounding box center [1093, 239] width 104 height 12
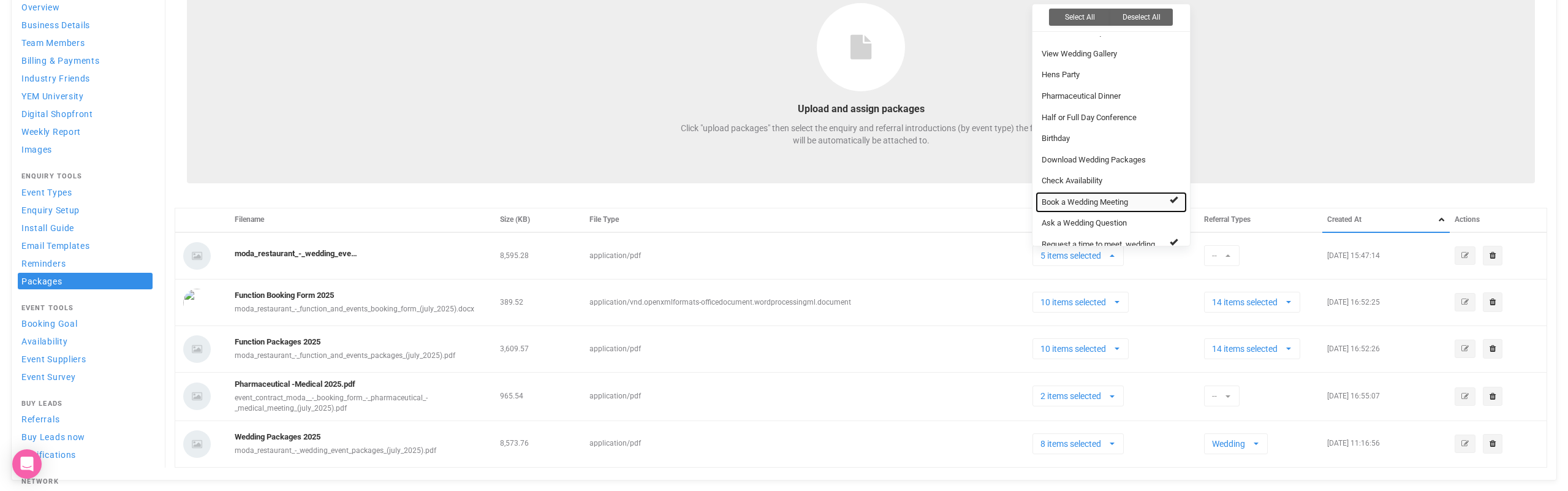
click at [1128, 201] on span "Book a Wedding Meeting" at bounding box center [1084, 202] width 86 height 12
click at [1132, 239] on span "Request a time to meet, wedding" at bounding box center [1098, 245] width 114 height 12
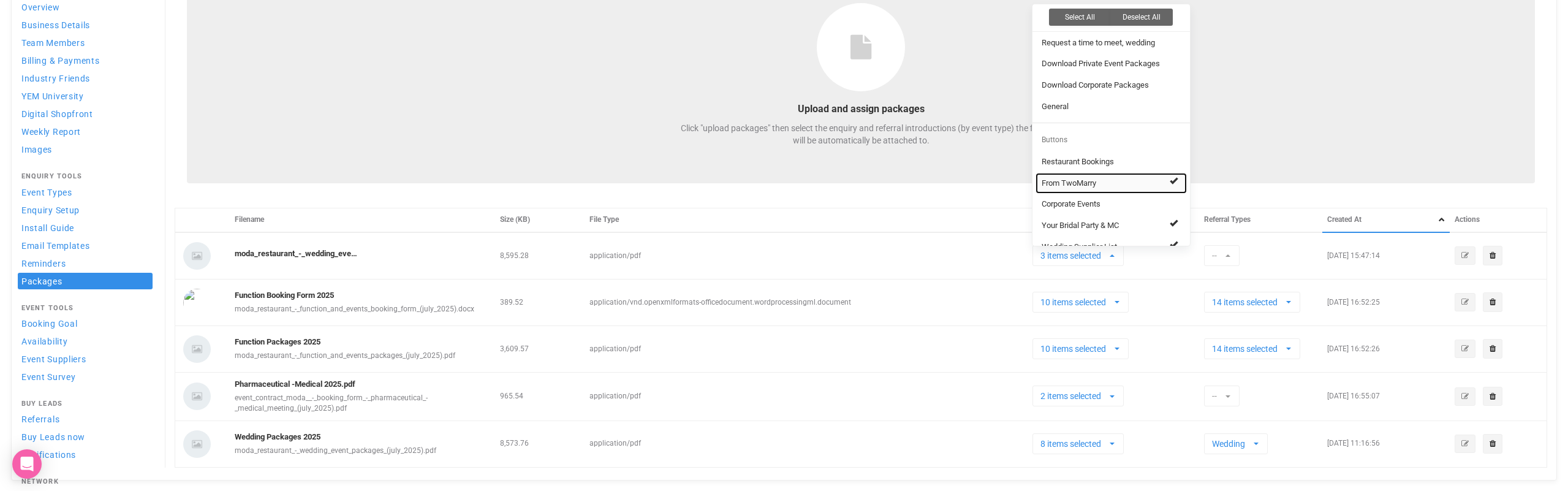
click at [1132, 173] on link "From TwoMarry" at bounding box center [1111, 184] width 152 height 21
click at [1134, 220] on link "Your Bridal Party & MC" at bounding box center [1111, 226] width 152 height 21
select select "128700"
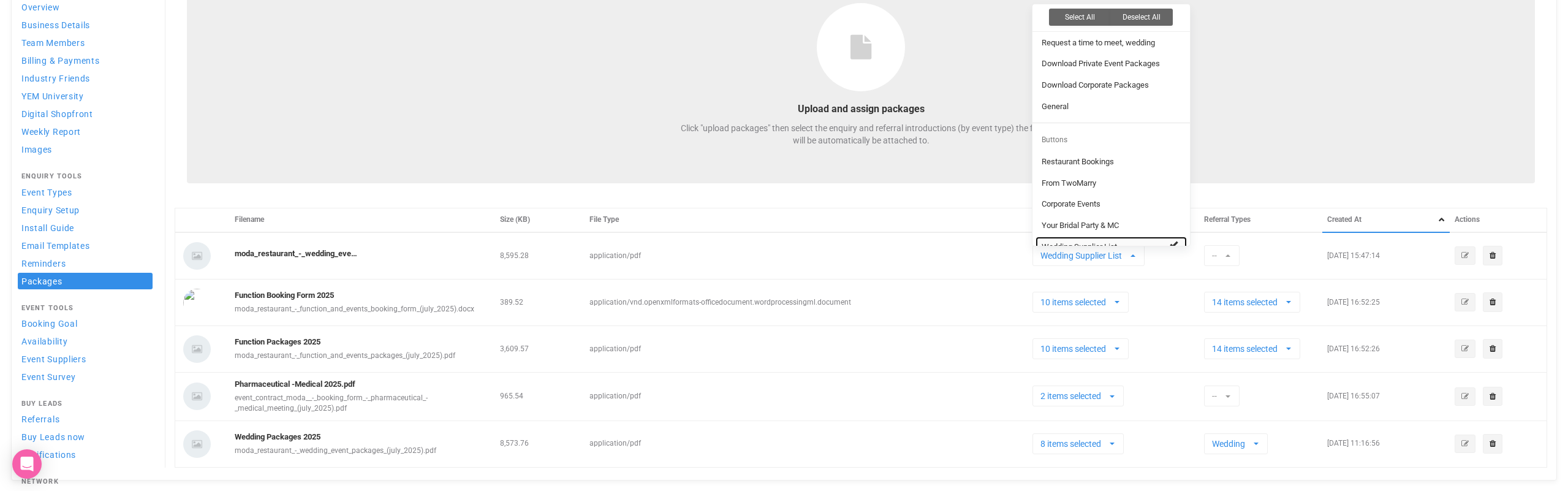
click at [1130, 236] on link "Wedding Supplier List" at bounding box center [1111, 247] width 152 height 21
select select
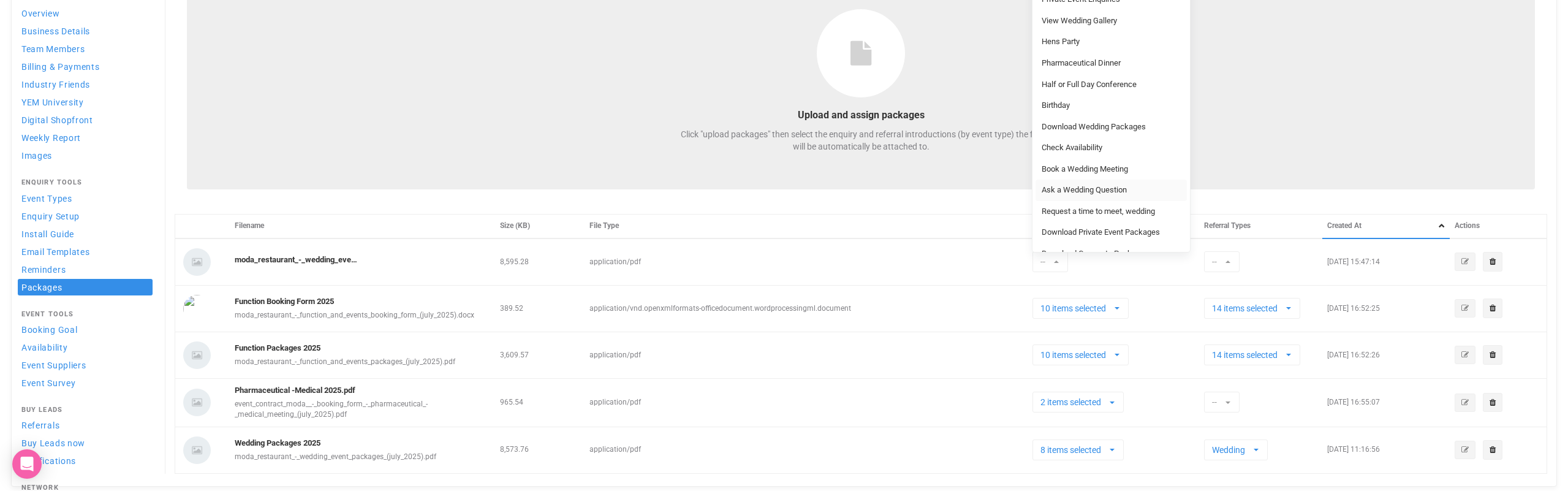
scroll to position [0, 0]
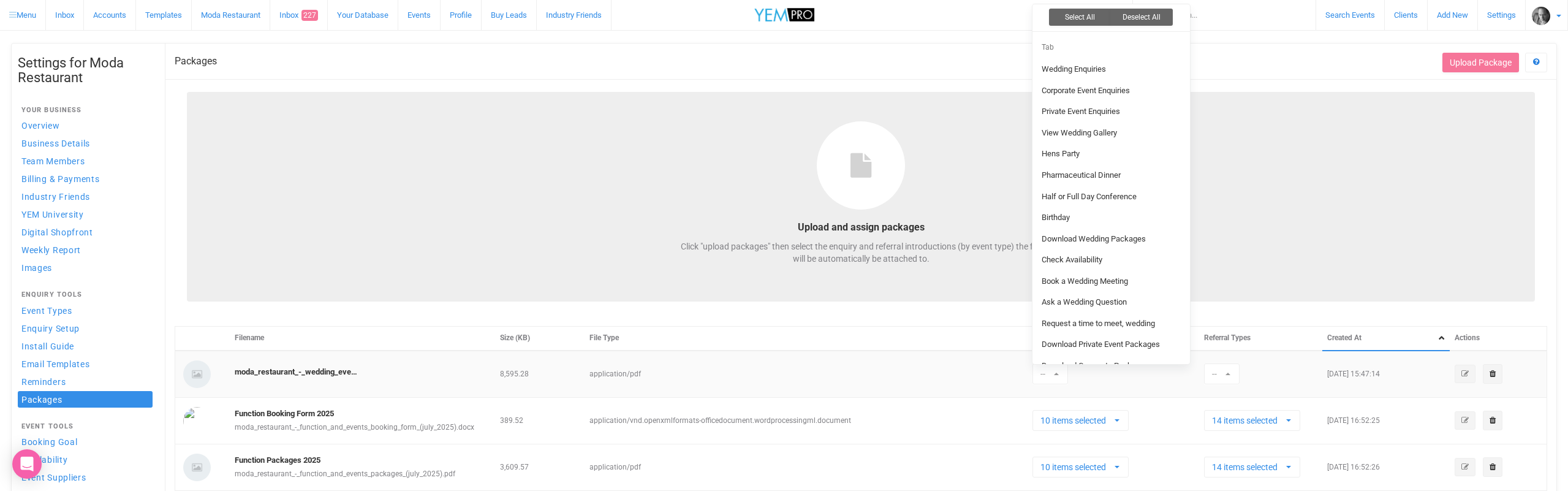
click at [920, 372] on td "application/pdf" at bounding box center [806, 374] width 443 height 48
